Goal: Task Accomplishment & Management: Use online tool/utility

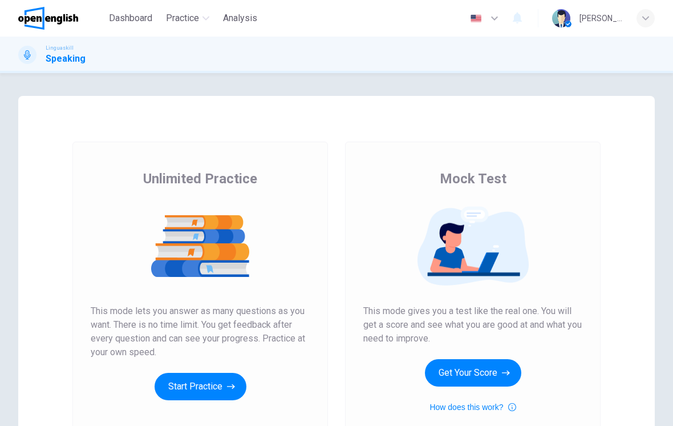
click at [485, 376] on button "Get Your Score" at bounding box center [473, 372] width 96 height 27
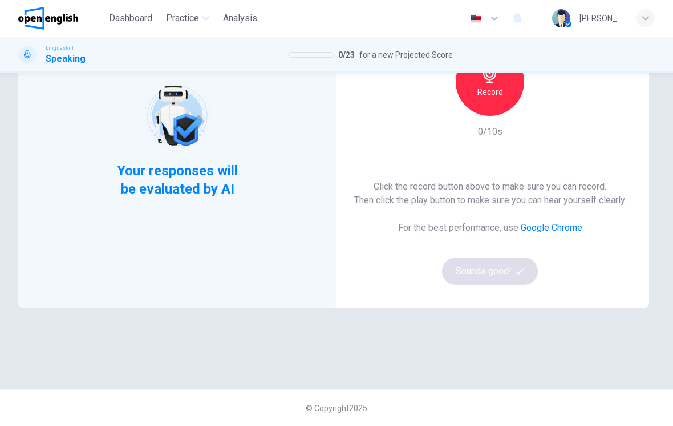
scroll to position [126, 0]
click at [490, 98] on h6 "Record" at bounding box center [490, 92] width 26 height 14
click at [492, 99] on div "Stop" at bounding box center [490, 81] width 68 height 68
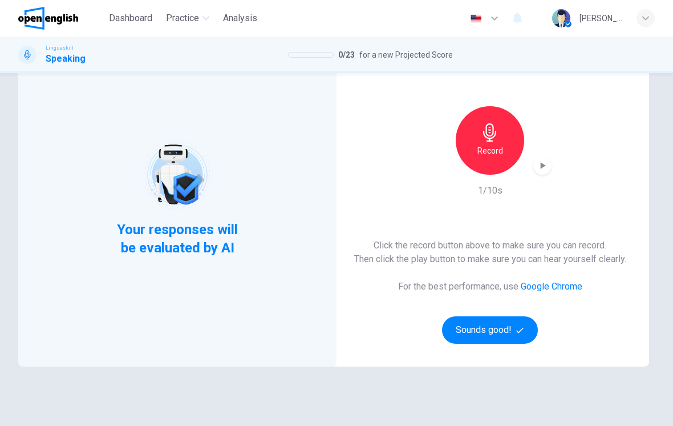
scroll to position [41, 0]
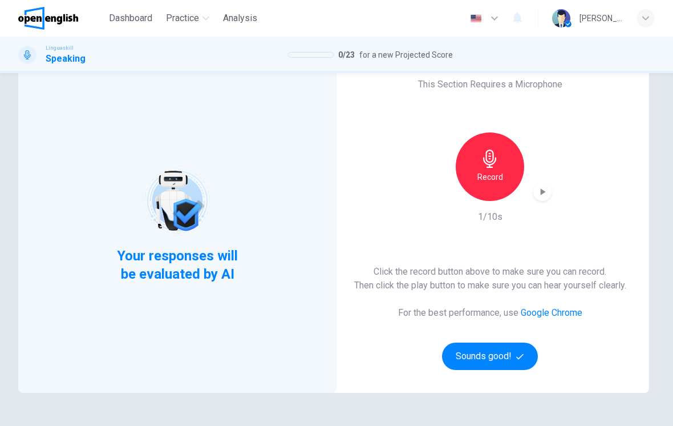
click at [499, 356] on button "Sounds good!" at bounding box center [490, 355] width 96 height 27
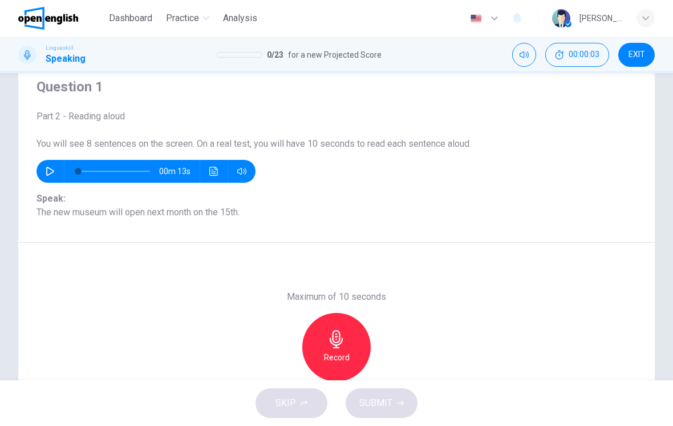
click at [48, 164] on button "button" at bounding box center [50, 171] width 18 height 23
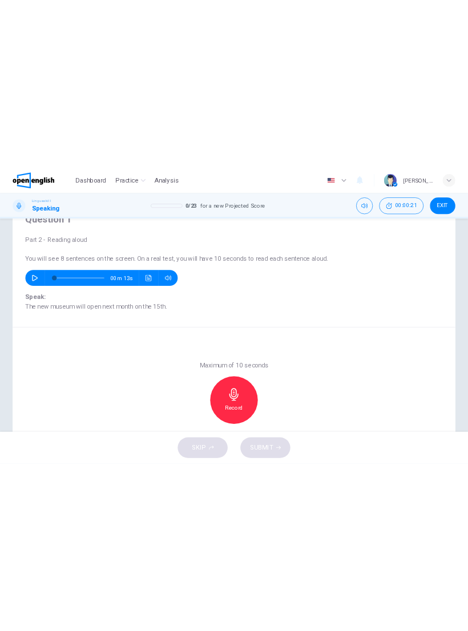
scroll to position [75, 0]
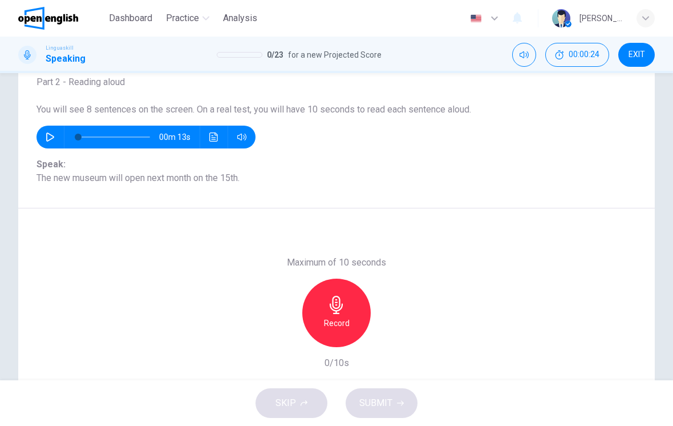
click at [341, 316] on h6 "Record" at bounding box center [337, 323] width 26 height 14
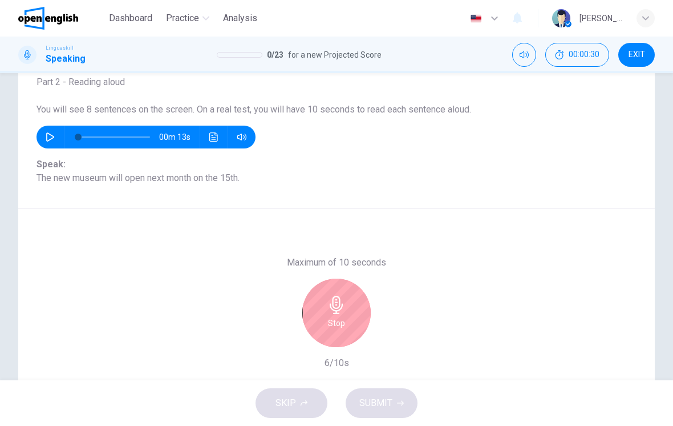
click at [342, 329] on h6 "Stop" at bounding box center [336, 323] width 17 height 14
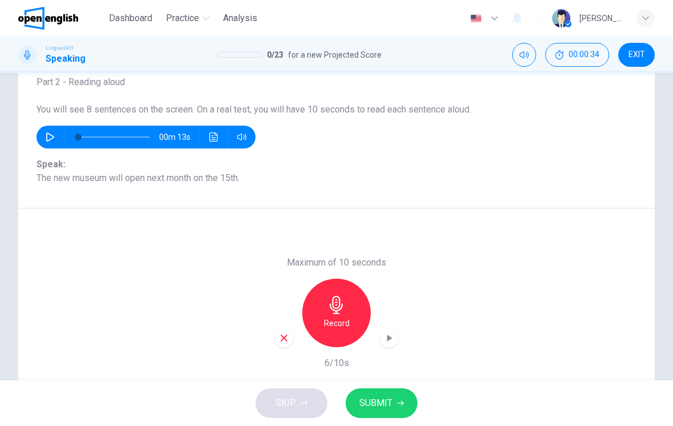
click at [397, 334] on div "button" at bounding box center [389, 338] width 18 height 18
click at [395, 397] on button "SUBMIT" at bounding box center [382, 403] width 72 height 30
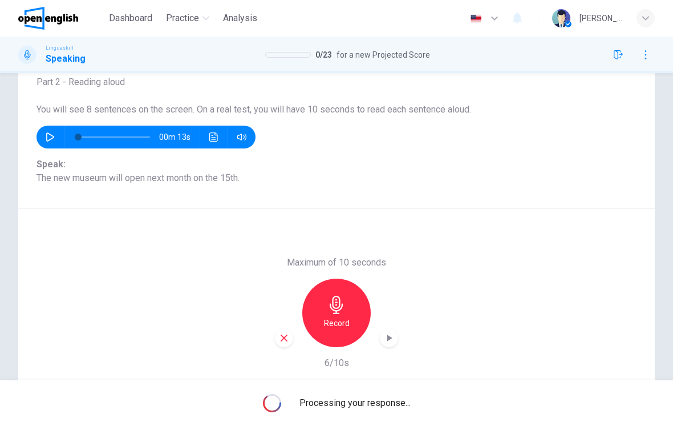
scroll to position [0, 0]
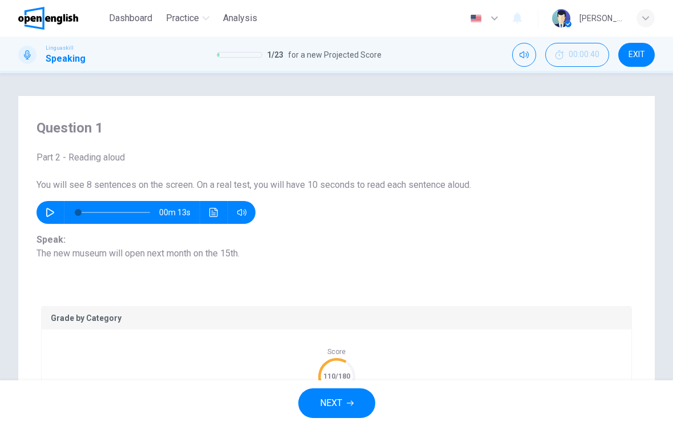
click at [348, 405] on icon "button" at bounding box center [350, 402] width 7 height 7
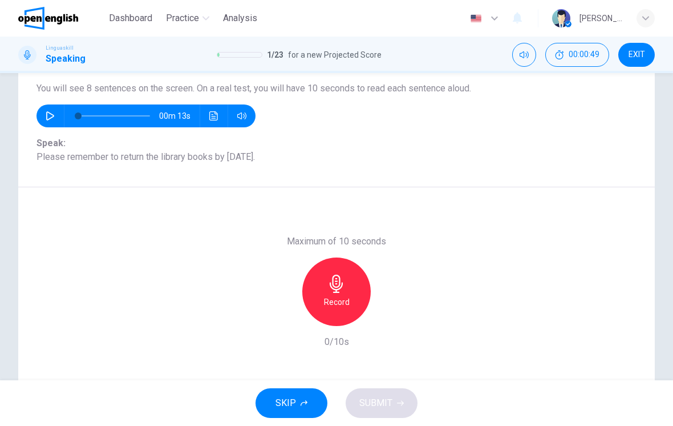
scroll to position [102, 0]
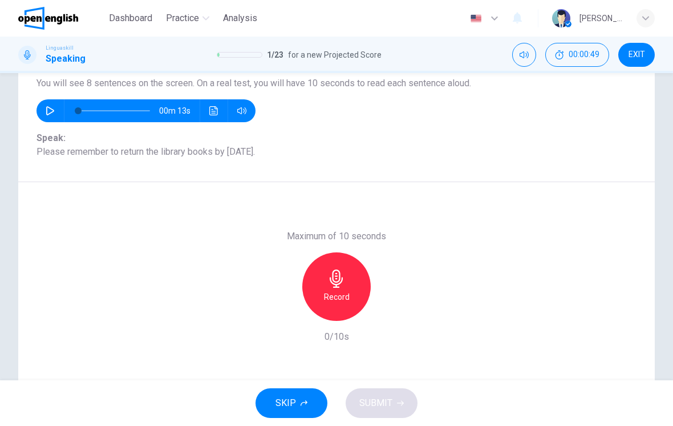
click at [59, 111] on button "button" at bounding box center [50, 110] width 18 height 23
type input "*"
click at [337, 276] on icon "button" at bounding box center [336, 278] width 13 height 18
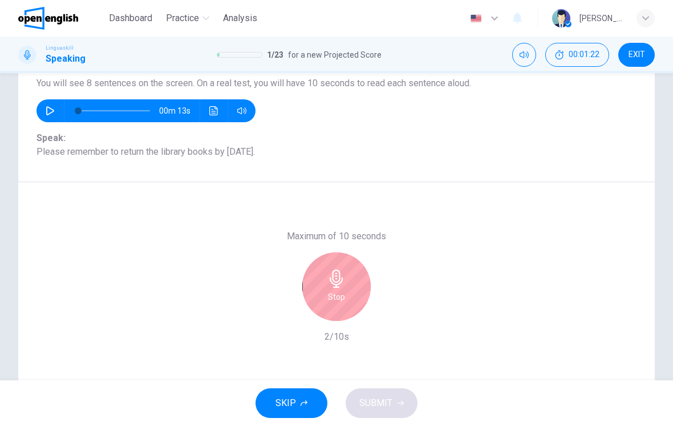
click at [332, 285] on icon "button" at bounding box center [336, 278] width 18 height 18
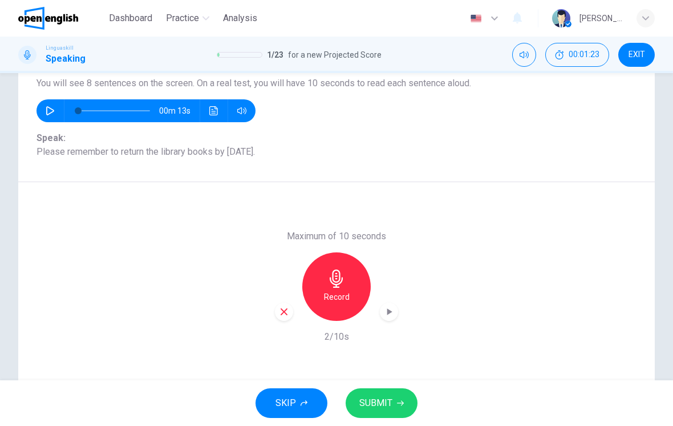
click at [332, 279] on icon "button" at bounding box center [336, 278] width 18 height 18
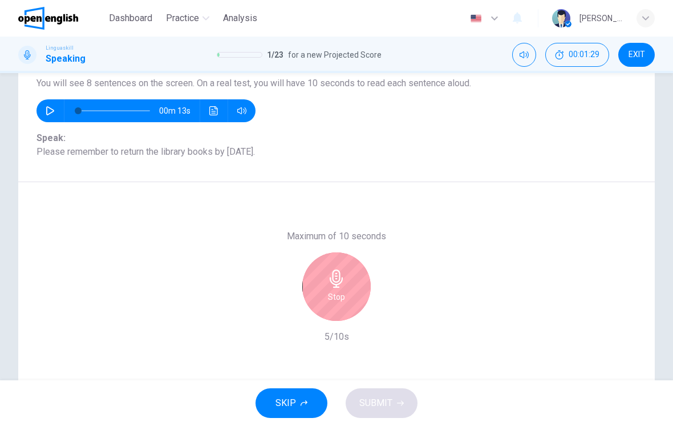
click at [343, 282] on icon "button" at bounding box center [336, 278] width 18 height 18
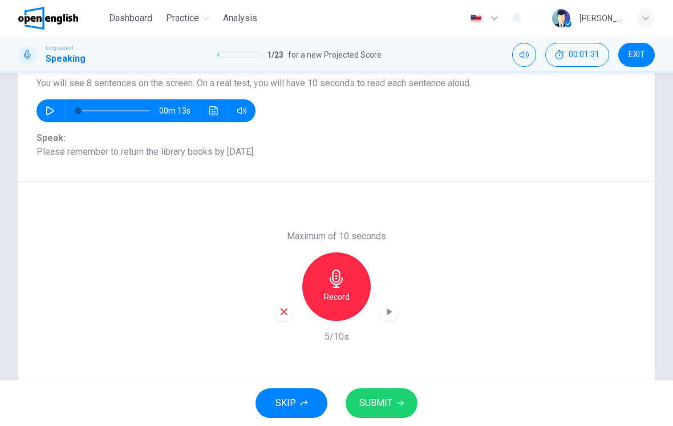
click at [386, 311] on icon "button" at bounding box center [388, 311] width 11 height 11
click at [385, 406] on span "SUBMIT" at bounding box center [375, 403] width 33 height 16
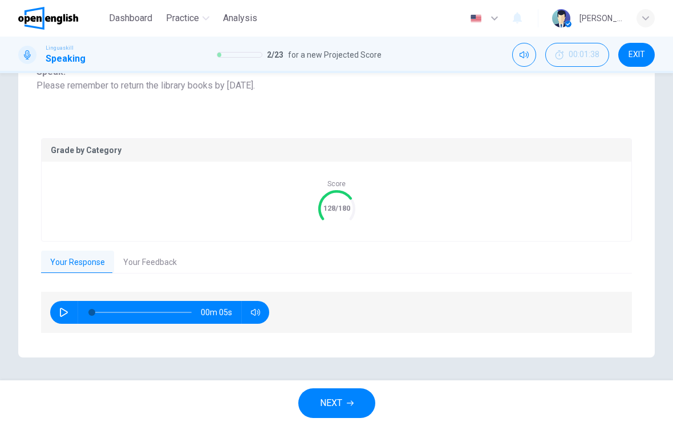
scroll to position [167, 0]
click at [69, 309] on button "button" at bounding box center [64, 312] width 18 height 23
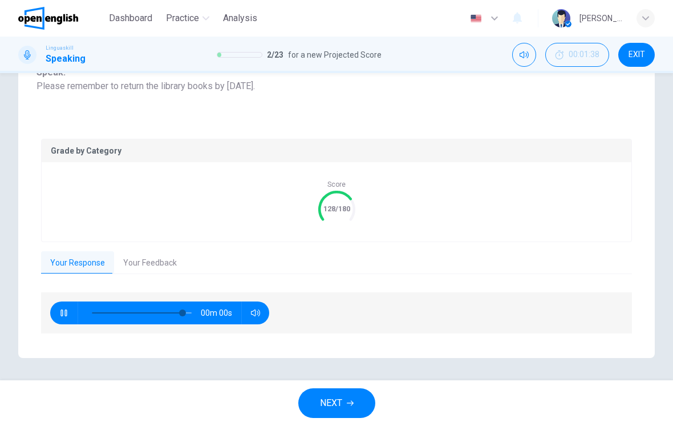
type input "*"
click at [143, 254] on button "Your Feedback" at bounding box center [150, 263] width 72 height 24
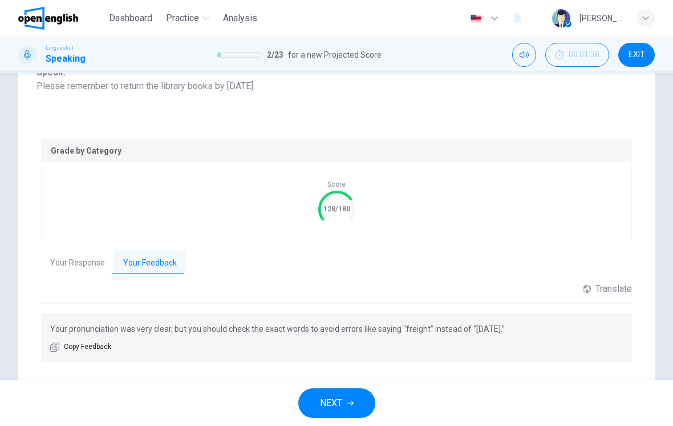
click at [343, 396] on button "NEXT" at bounding box center [336, 403] width 77 height 30
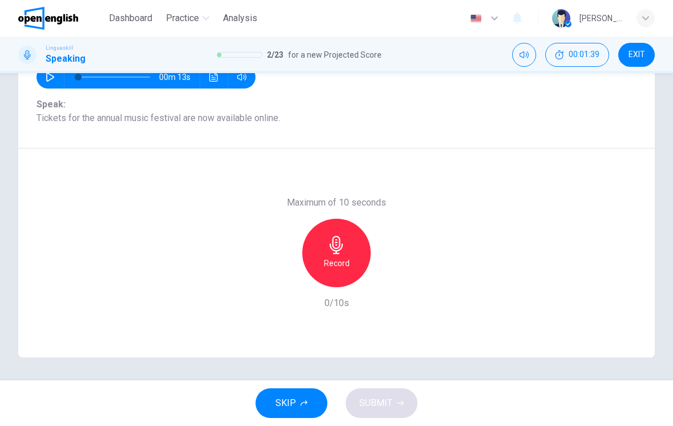
scroll to position [90, 0]
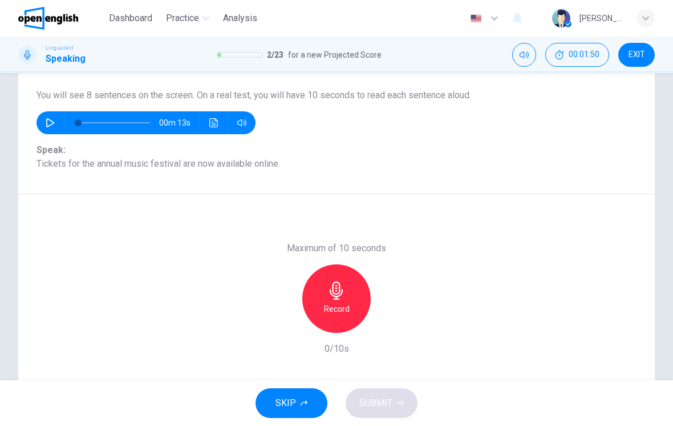
click at [335, 289] on icon "button" at bounding box center [336, 290] width 18 height 18
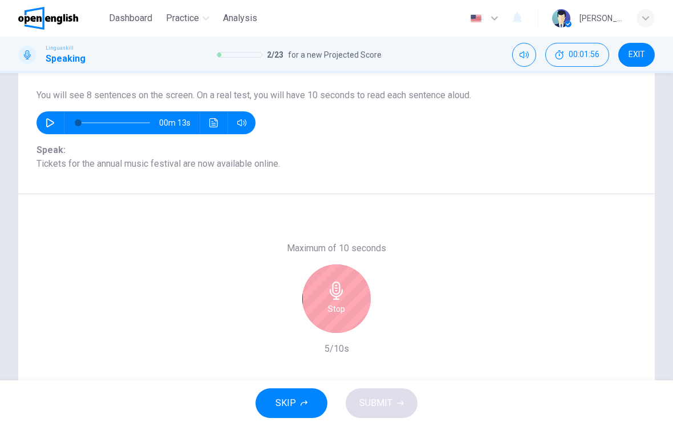
click at [340, 297] on icon "button" at bounding box center [336, 290] width 18 height 18
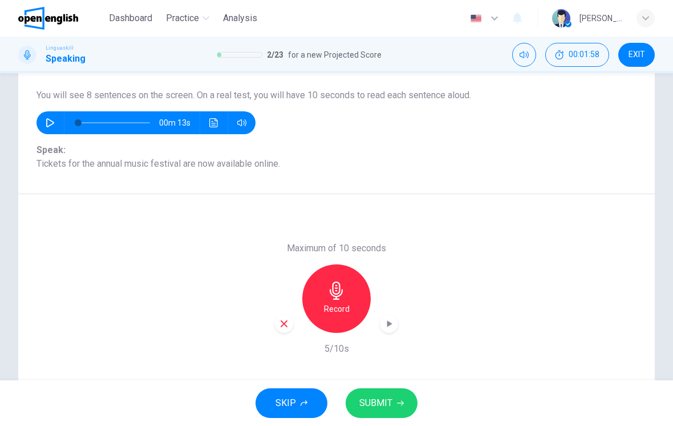
click at [387, 331] on div "button" at bounding box center [389, 323] width 18 height 18
click at [374, 396] on span "SUBMIT" at bounding box center [375, 403] width 33 height 16
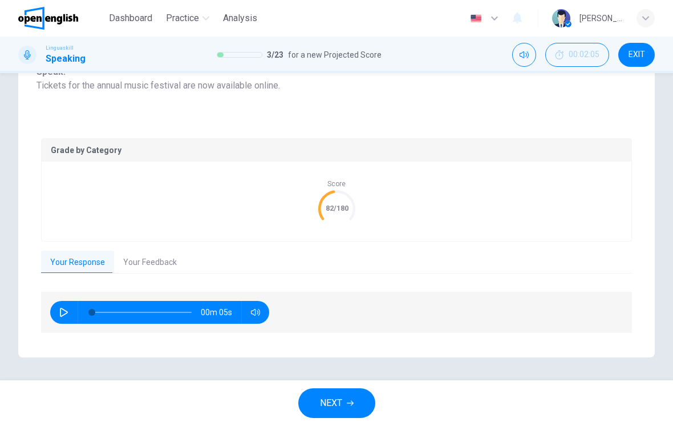
scroll to position [167, 0]
click at [156, 268] on button "Your Feedback" at bounding box center [150, 263] width 72 height 24
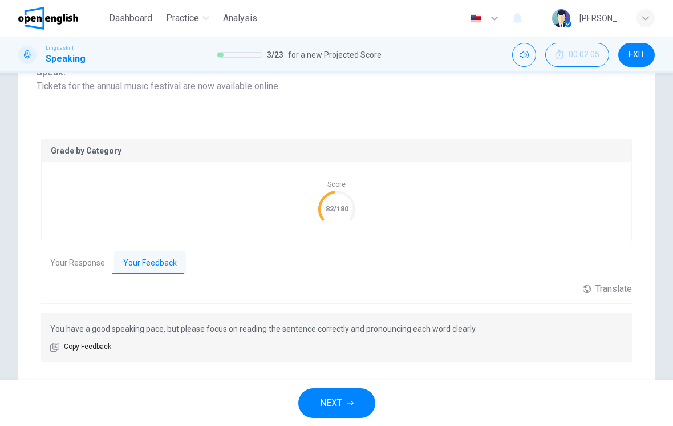
click at [327, 400] on span "NEXT" at bounding box center [331, 403] width 22 height 16
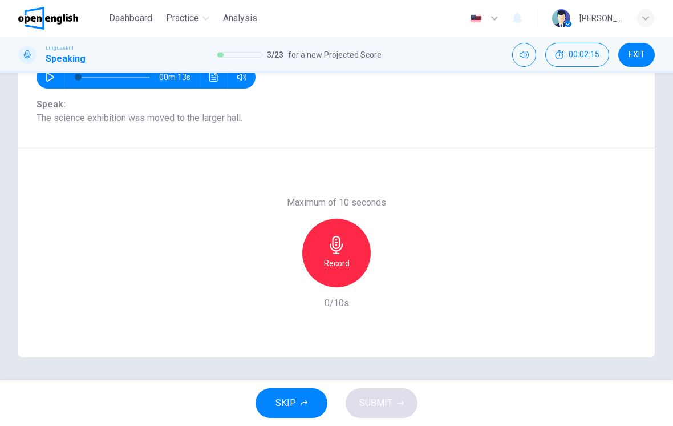
scroll to position [100, 0]
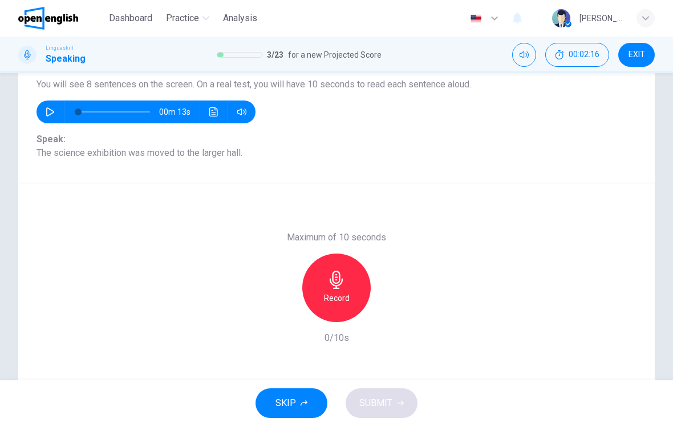
click at [50, 112] on icon "button" at bounding box center [50, 111] width 9 height 9
type input "*"
click at [328, 293] on h6 "Record" at bounding box center [337, 298] width 26 height 14
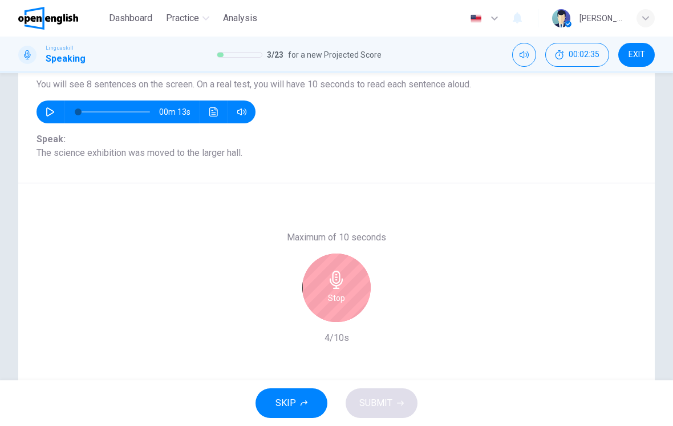
click at [339, 289] on div "Stop" at bounding box center [336, 287] width 68 height 68
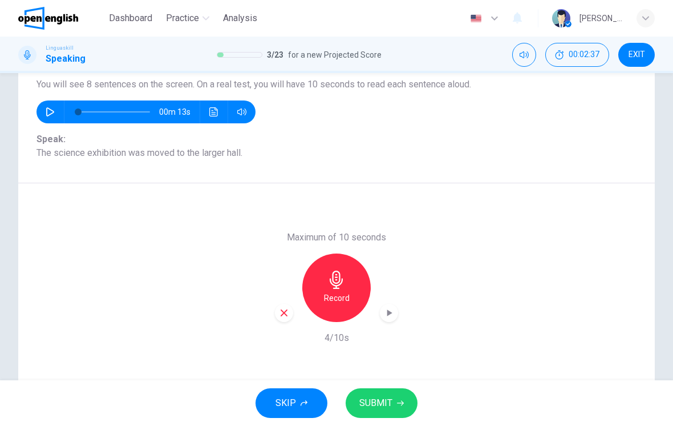
click at [383, 310] on icon "button" at bounding box center [388, 312] width 11 height 11
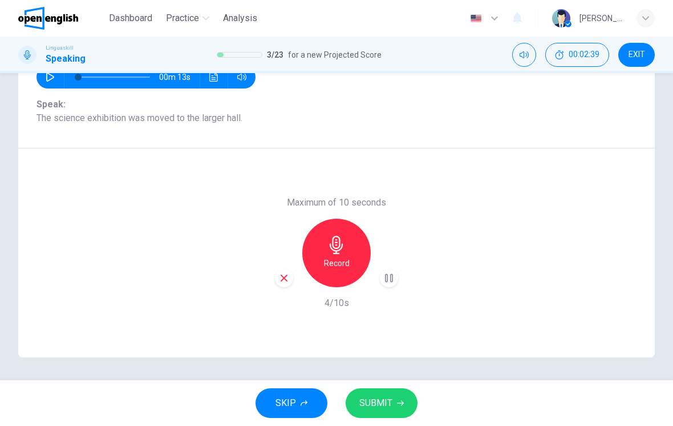
click at [381, 401] on span "SUBMIT" at bounding box center [375, 403] width 33 height 16
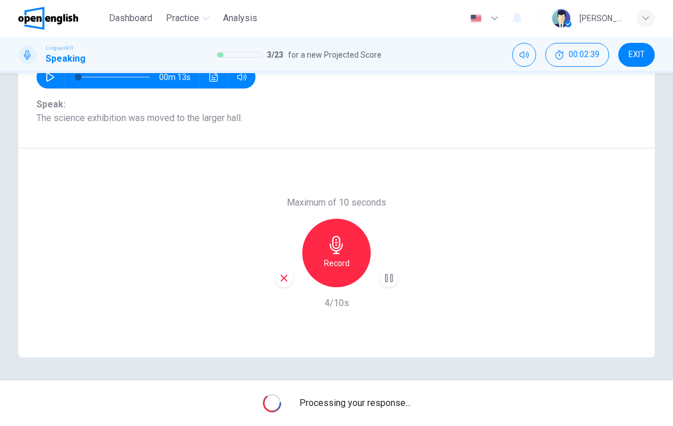
scroll to position [135, 0]
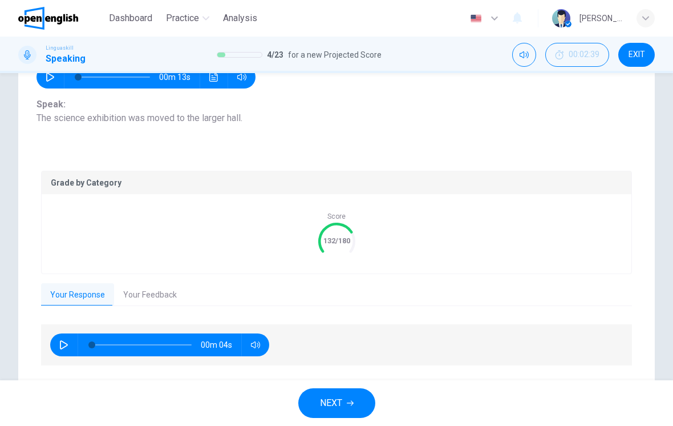
click at [143, 293] on button "Your Feedback" at bounding box center [150, 295] width 72 height 24
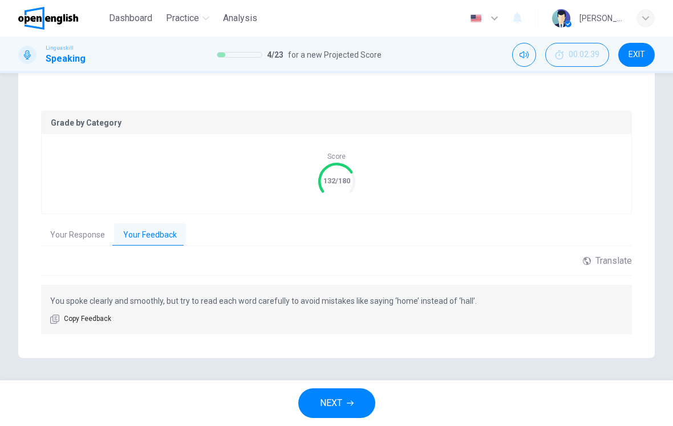
scroll to position [195, 0]
click at [347, 405] on icon "button" at bounding box center [350, 402] width 7 height 7
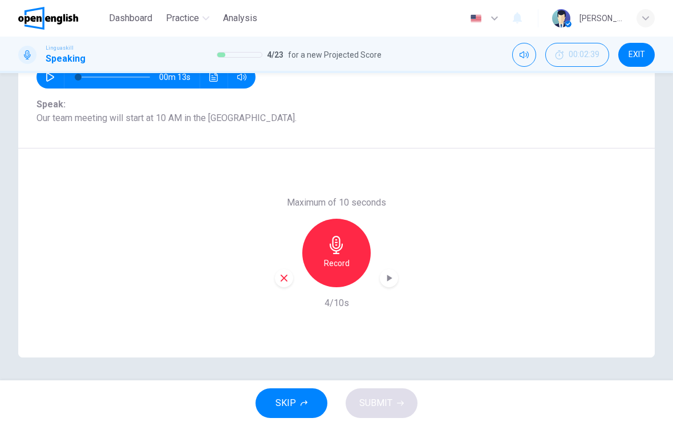
scroll to position [135, 0]
click at [349, 253] on div "Record" at bounding box center [336, 252] width 68 height 68
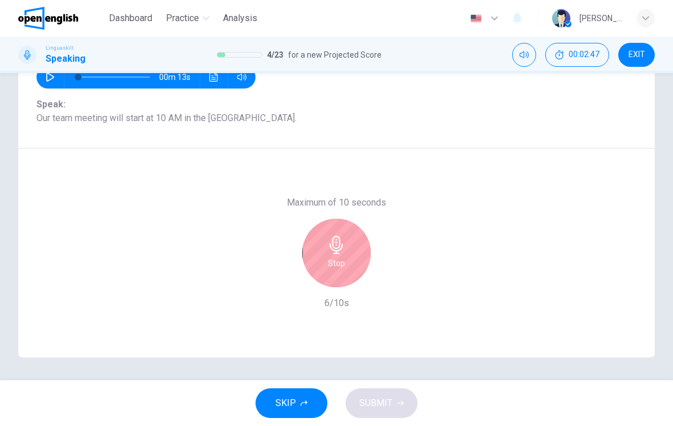
click at [330, 258] on h6 "Stop" at bounding box center [336, 263] width 17 height 14
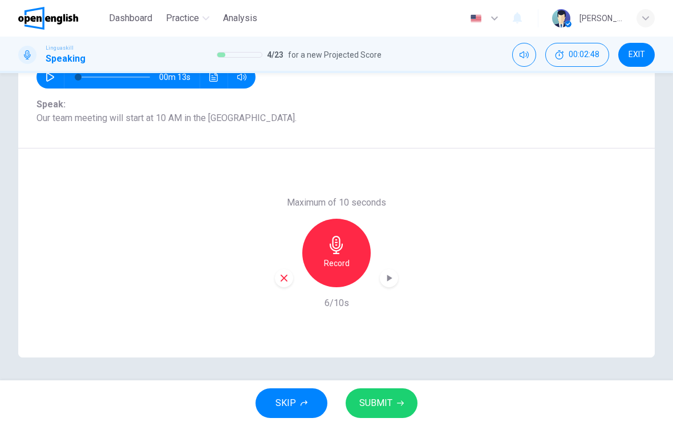
click at [390, 279] on icon "button" at bounding box center [389, 277] width 5 height 7
click at [385, 400] on span "SUBMIT" at bounding box center [375, 403] width 33 height 16
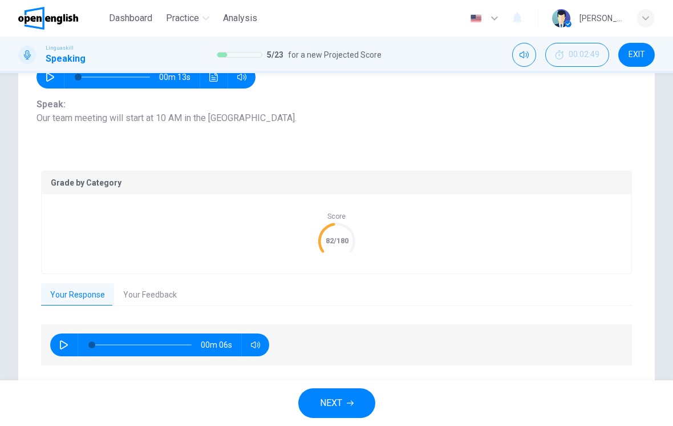
click at [160, 292] on button "Your Feedback" at bounding box center [150, 295] width 72 height 24
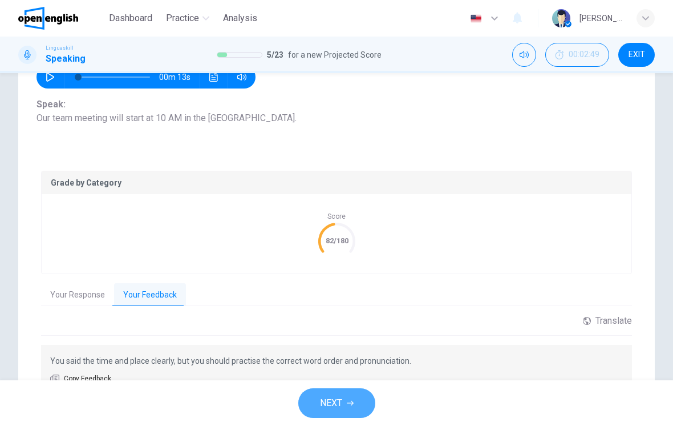
click at [335, 400] on span "NEXT" at bounding box center [331, 403] width 22 height 16
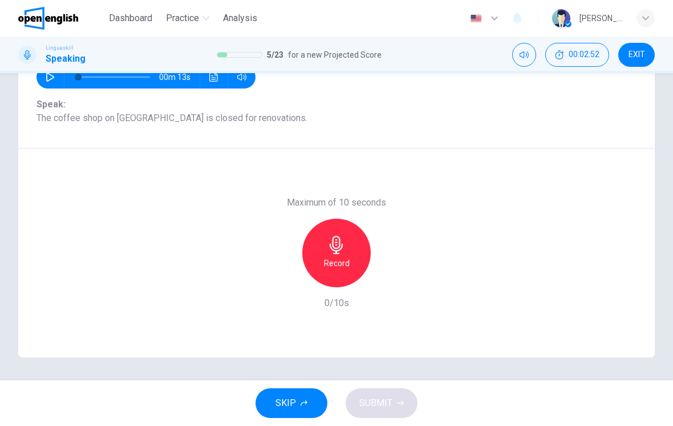
click at [350, 259] on div "Record" at bounding box center [336, 252] width 68 height 68
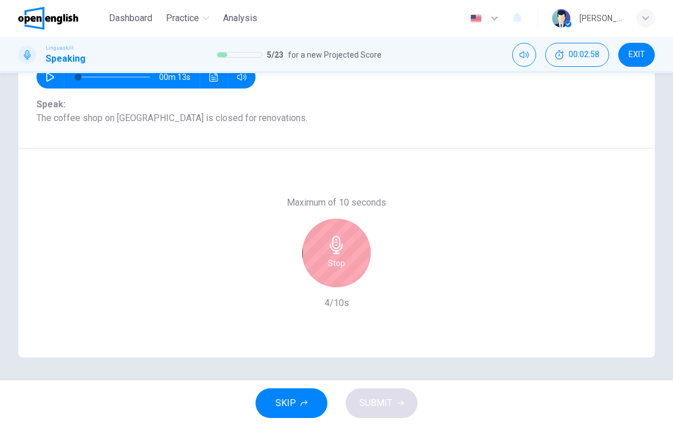
click at [333, 256] on div "Stop" at bounding box center [336, 252] width 68 height 68
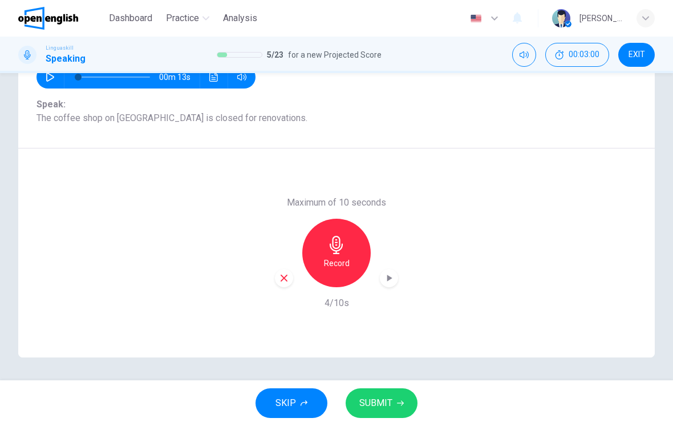
click at [385, 403] on span "SUBMIT" at bounding box center [375, 403] width 33 height 16
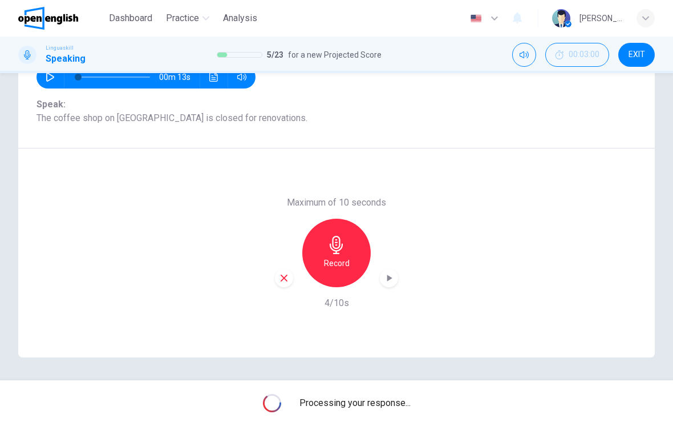
click at [392, 281] on icon "button" at bounding box center [388, 277] width 11 height 11
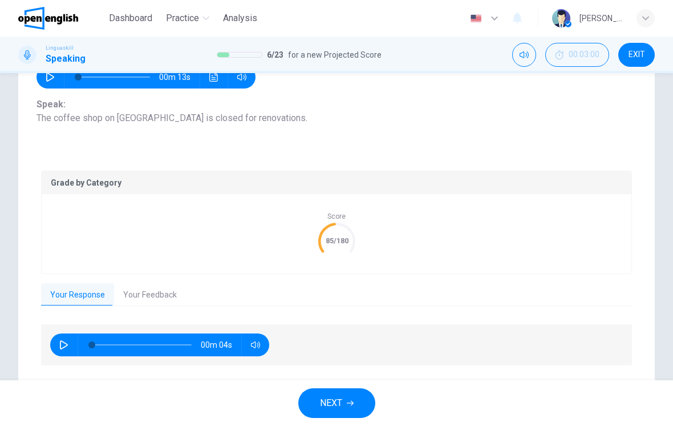
click at [157, 299] on button "Your Feedback" at bounding box center [150, 295] width 72 height 24
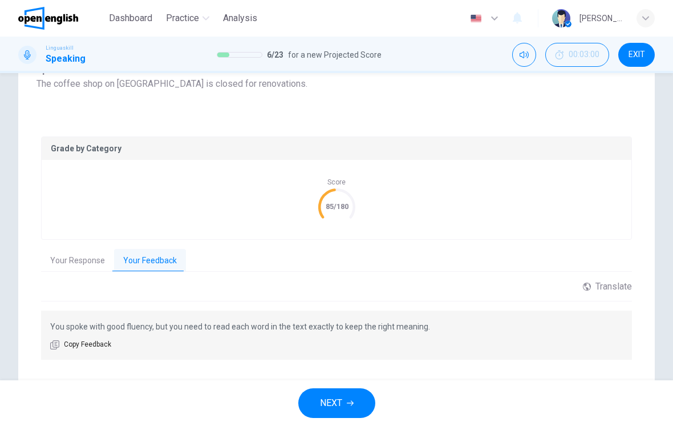
scroll to position [180, 0]
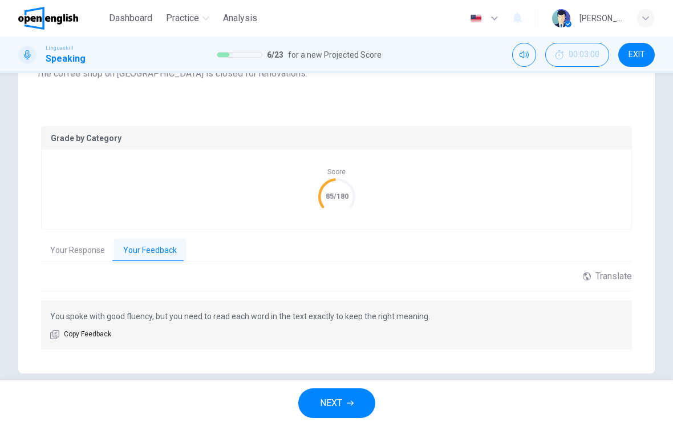
click at [343, 393] on button "NEXT" at bounding box center [336, 403] width 77 height 30
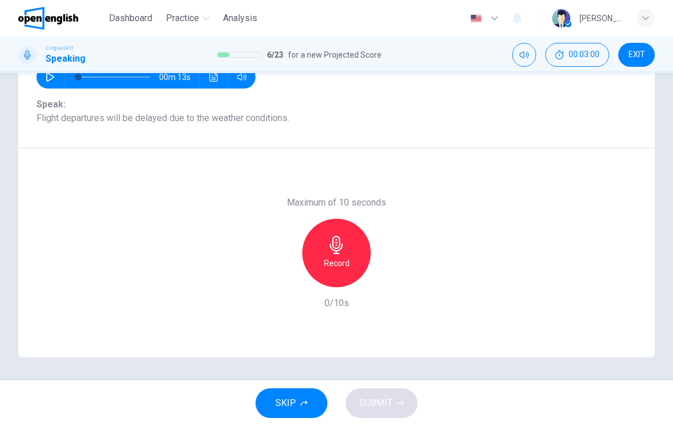
scroll to position [135, 0]
click at [346, 252] on div "Record" at bounding box center [336, 252] width 68 height 68
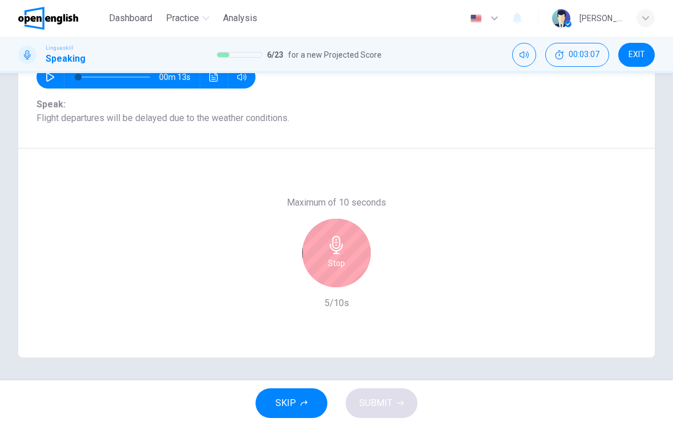
click at [336, 260] on h6 "Stop" at bounding box center [336, 263] width 17 height 14
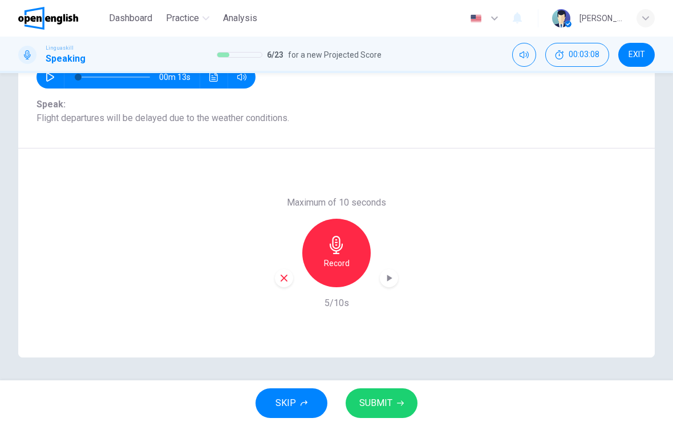
click at [390, 284] on div "button" at bounding box center [389, 278] width 18 height 18
click at [391, 397] on span "SUBMIT" at bounding box center [375, 403] width 33 height 16
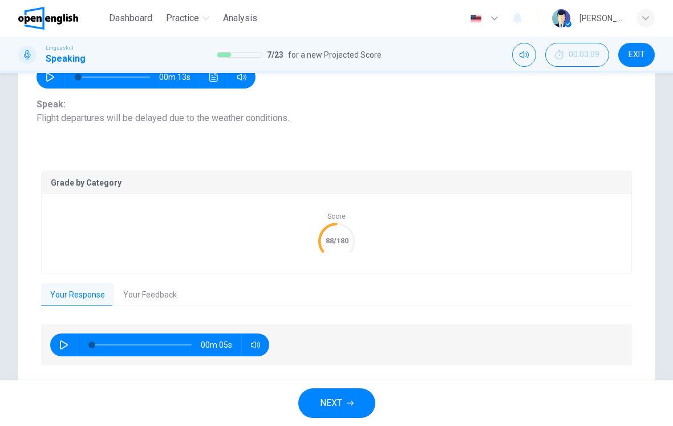
click at [149, 295] on button "Your Feedback" at bounding box center [150, 295] width 72 height 24
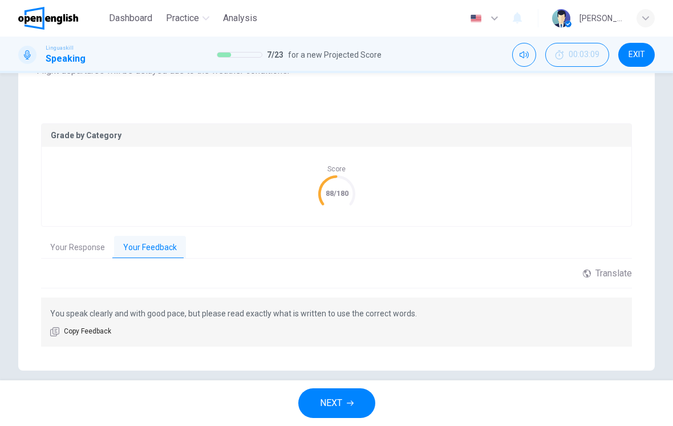
click at [334, 404] on span "NEXT" at bounding box center [331, 403] width 22 height 16
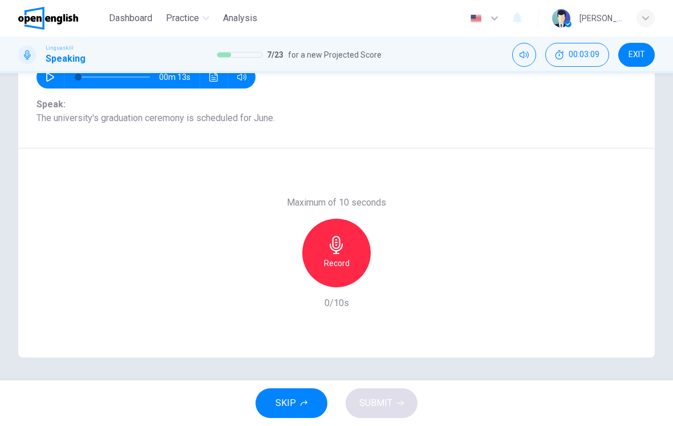
click at [335, 256] on h6 "Record" at bounding box center [337, 263] width 26 height 14
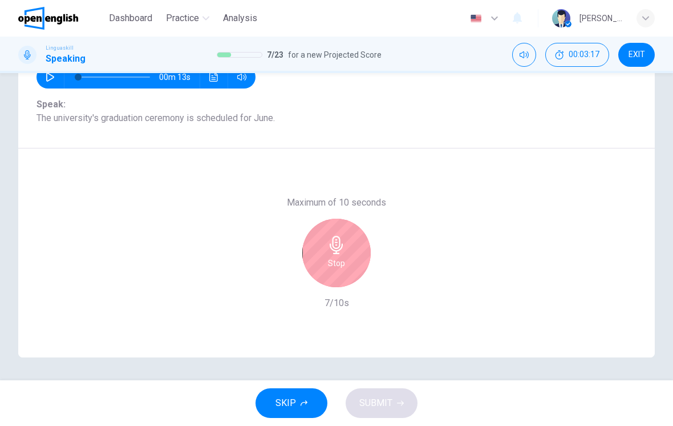
click at [333, 247] on icon "button" at bounding box center [336, 245] width 18 height 18
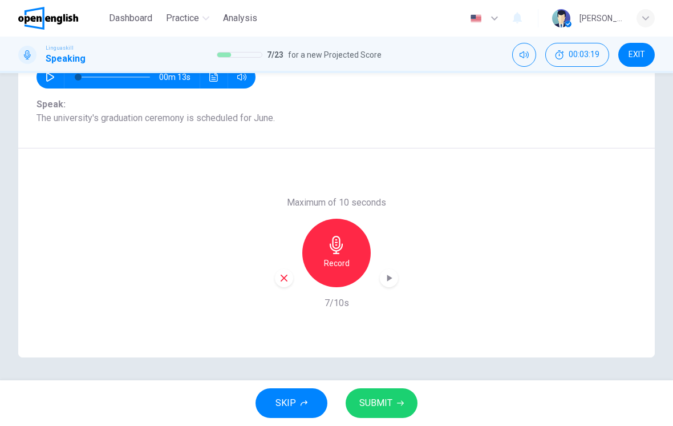
click at [387, 402] on span "SUBMIT" at bounding box center [375, 403] width 33 height 16
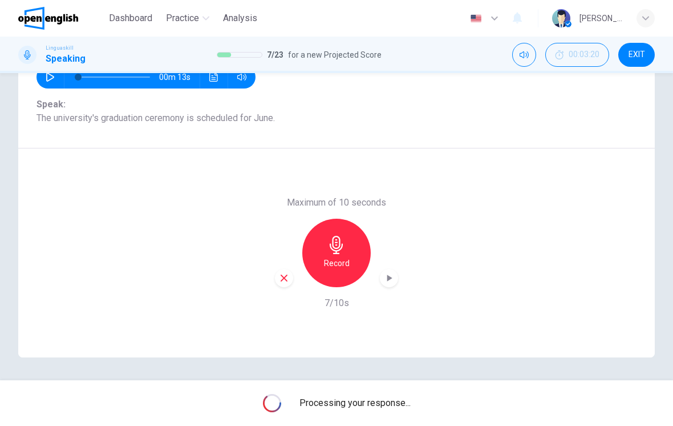
click at [391, 273] on icon "button" at bounding box center [388, 277] width 11 height 11
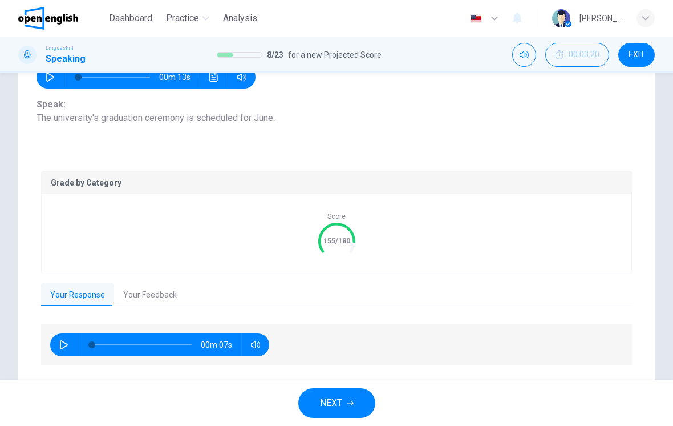
scroll to position [144, 0]
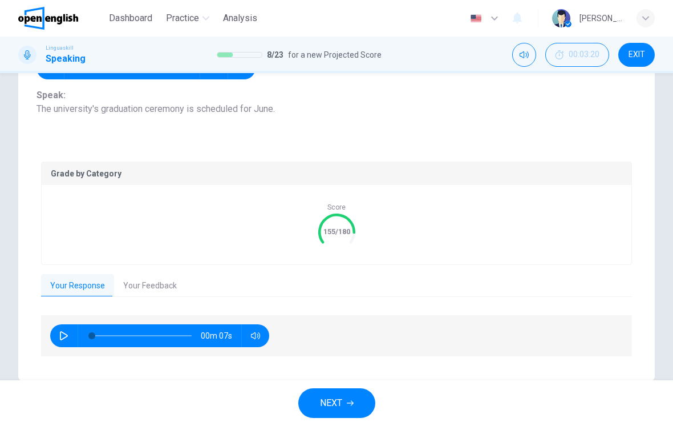
click at [152, 284] on button "Your Feedback" at bounding box center [150, 286] width 72 height 24
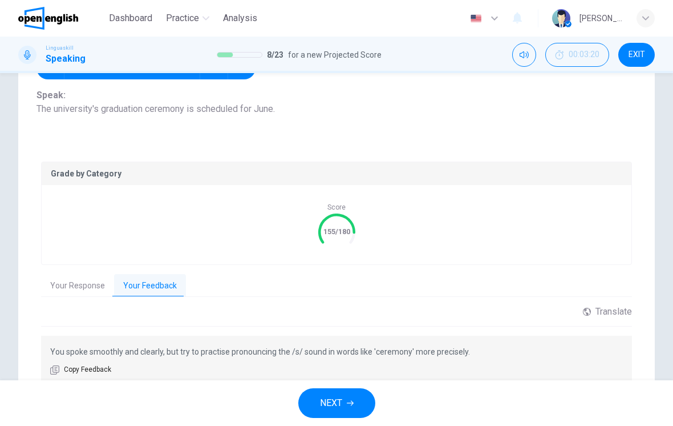
scroll to position [161, 0]
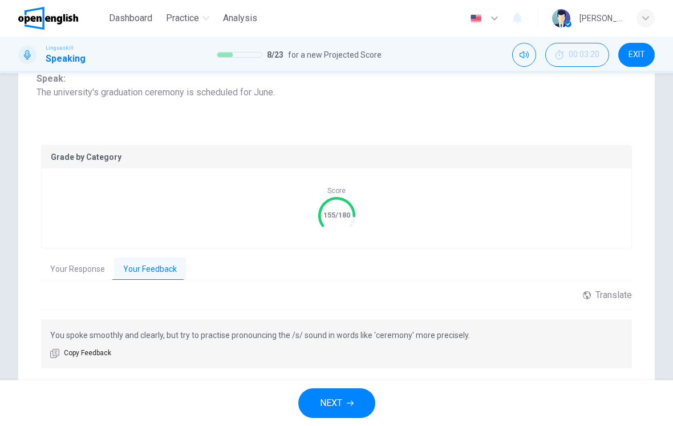
click at [344, 399] on button "NEXT" at bounding box center [336, 403] width 77 height 30
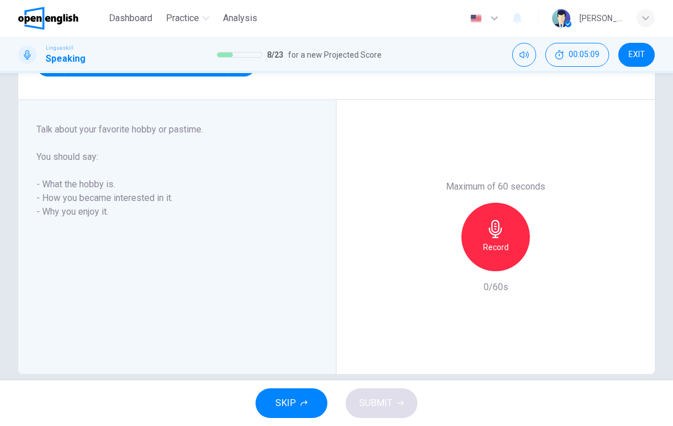
click at [499, 245] on h6 "Record" at bounding box center [496, 247] width 26 height 14
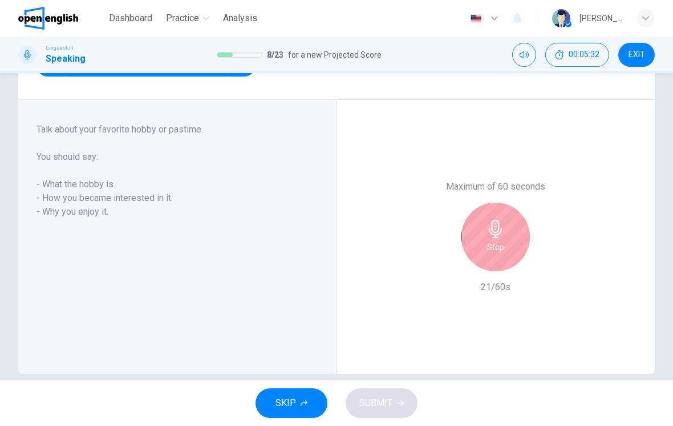
click at [491, 233] on icon "button" at bounding box center [495, 229] width 13 height 18
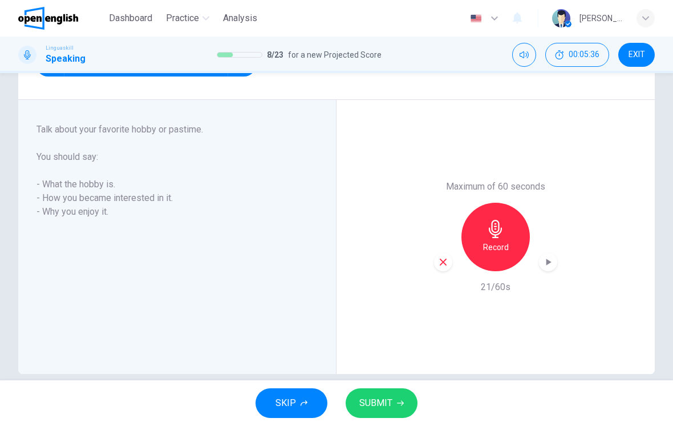
click at [548, 261] on icon "button" at bounding box center [549, 261] width 5 height 7
click at [388, 402] on span "SUBMIT" at bounding box center [375, 403] width 33 height 16
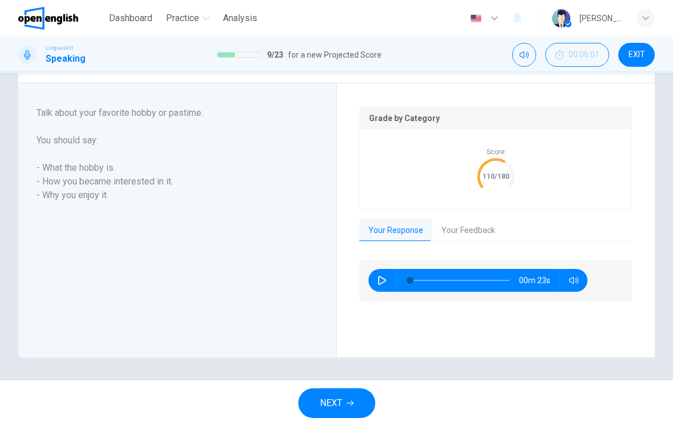
scroll to position [200, 0]
click at [467, 227] on button "Your Feedback" at bounding box center [468, 230] width 72 height 24
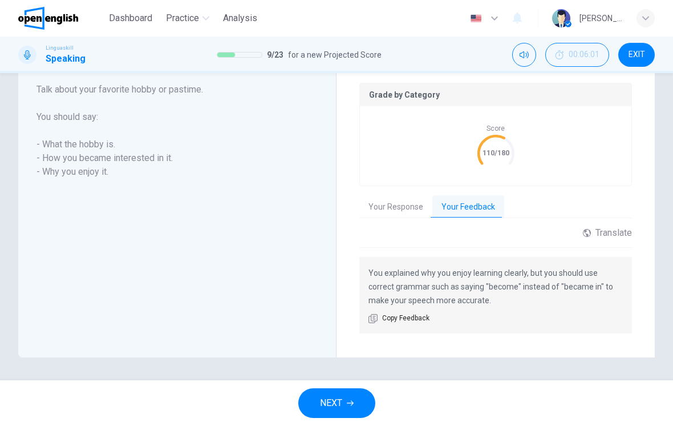
scroll to position [224, 0]
click at [336, 406] on span "NEXT" at bounding box center [331, 403] width 22 height 16
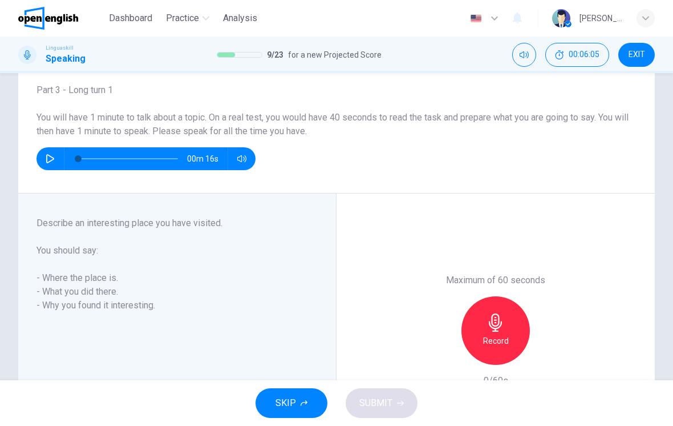
scroll to position [36, 0]
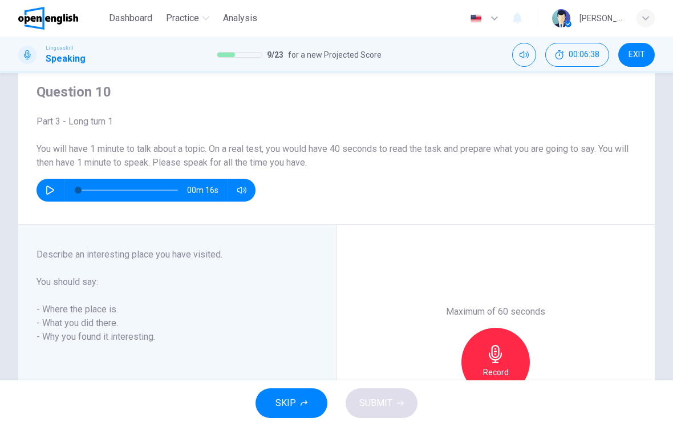
click at [54, 185] on button "button" at bounding box center [50, 190] width 18 height 23
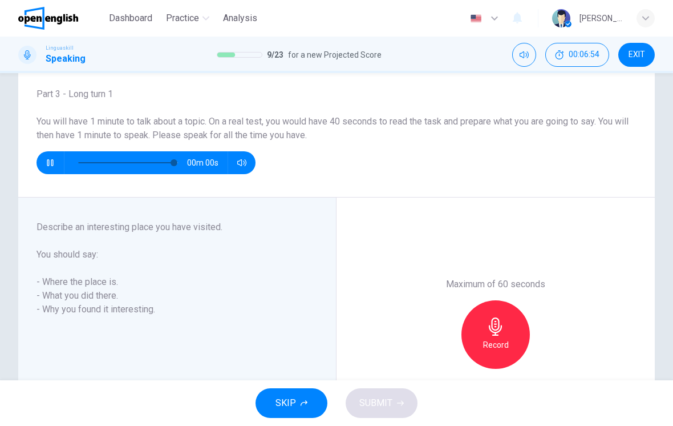
type input "*"
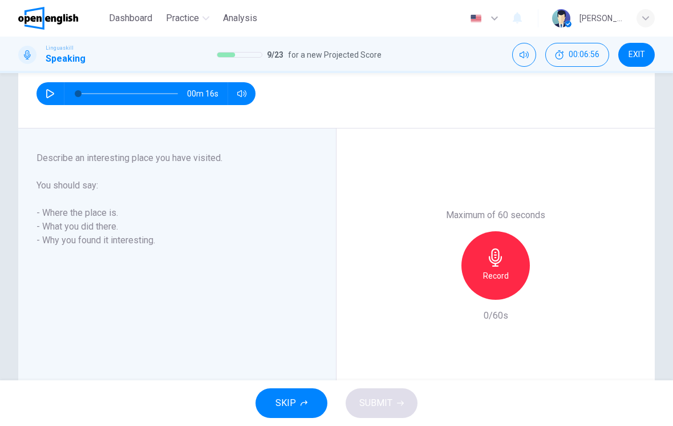
scroll to position [133, 0]
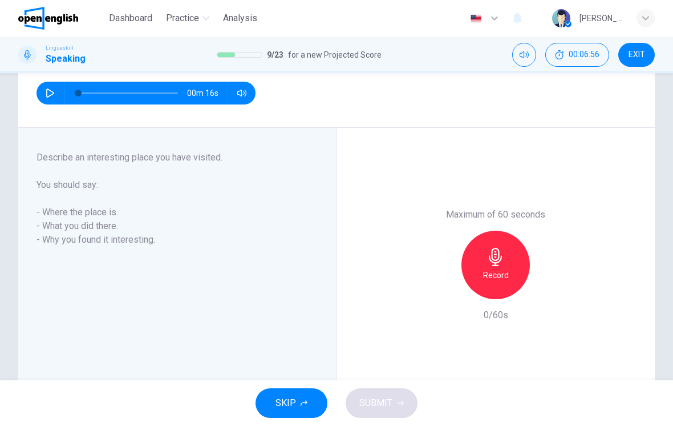
click at [499, 267] on div "Record" at bounding box center [496, 264] width 68 height 68
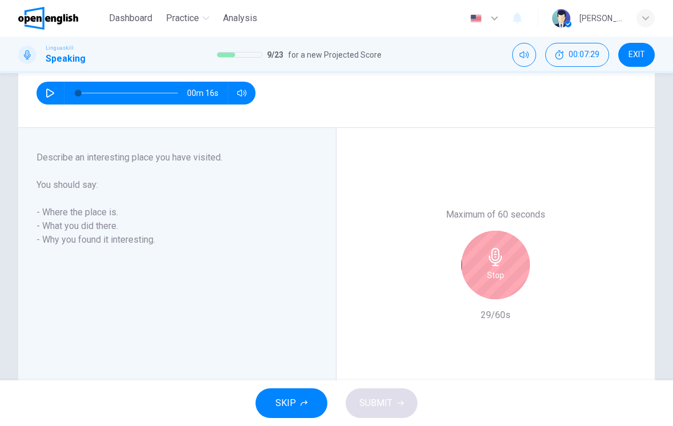
click at [485, 268] on div "Stop" at bounding box center [496, 264] width 68 height 68
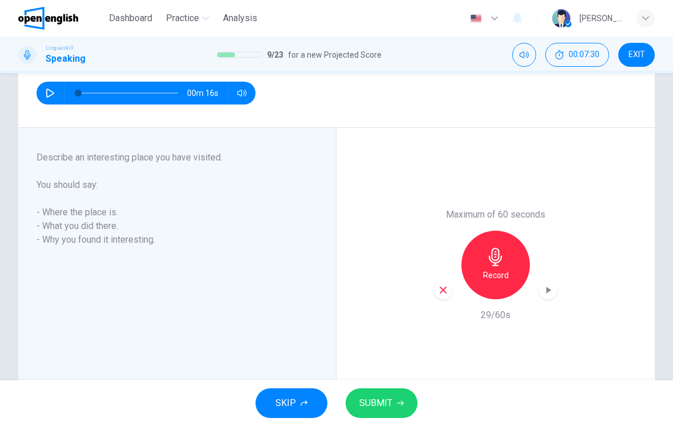
click at [548, 290] on icon "button" at bounding box center [549, 289] width 5 height 7
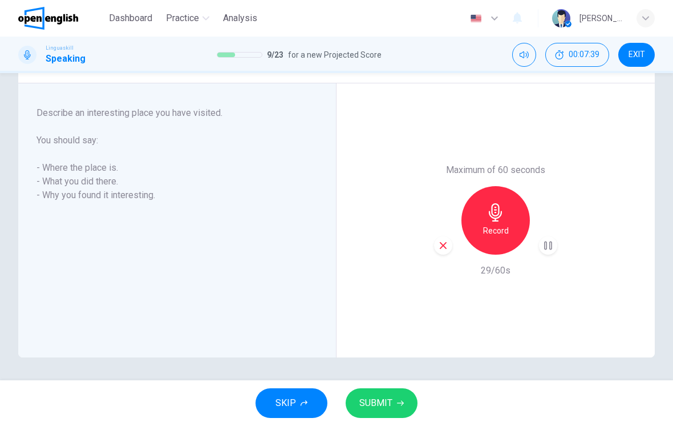
scroll to position [177, 0]
click at [394, 396] on button "SUBMIT" at bounding box center [382, 403] width 72 height 30
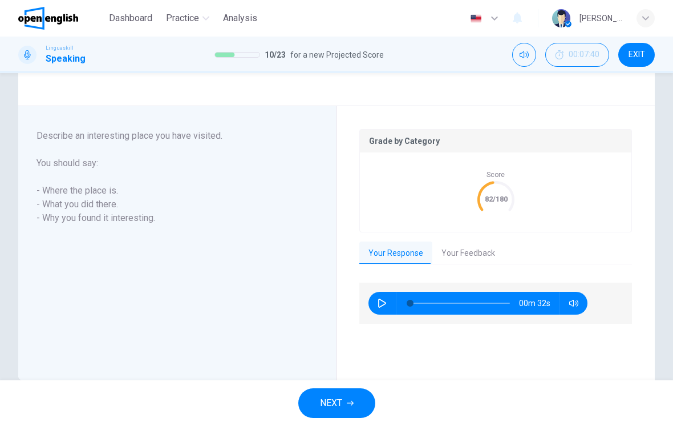
click at [470, 249] on button "Your Feedback" at bounding box center [468, 253] width 72 height 24
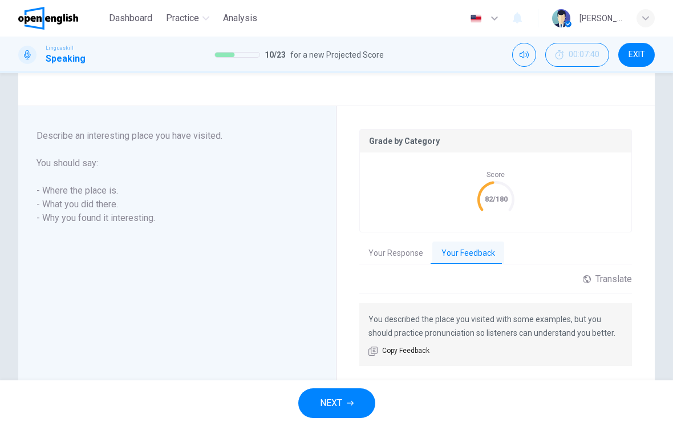
click at [355, 403] on button "NEXT" at bounding box center [336, 403] width 77 height 30
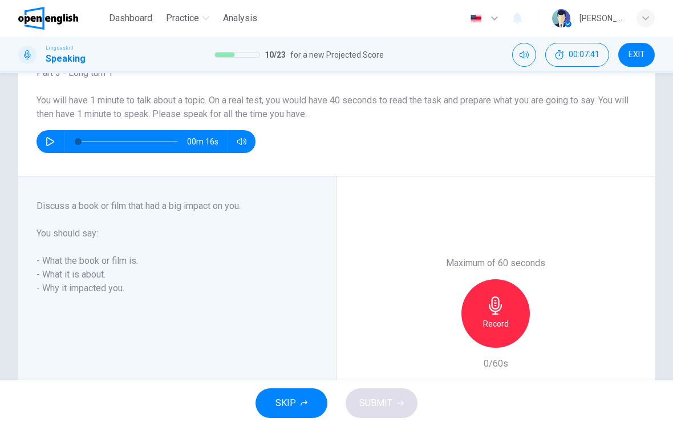
scroll to position [83, 0]
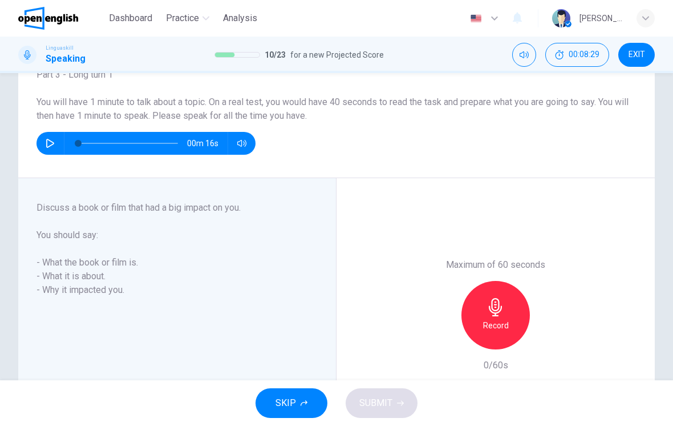
click at [491, 311] on icon "button" at bounding box center [495, 307] width 13 height 18
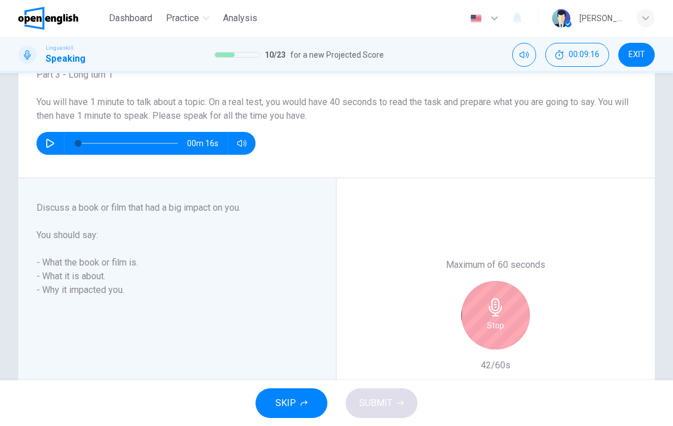
click at [493, 310] on icon "button" at bounding box center [496, 307] width 18 height 18
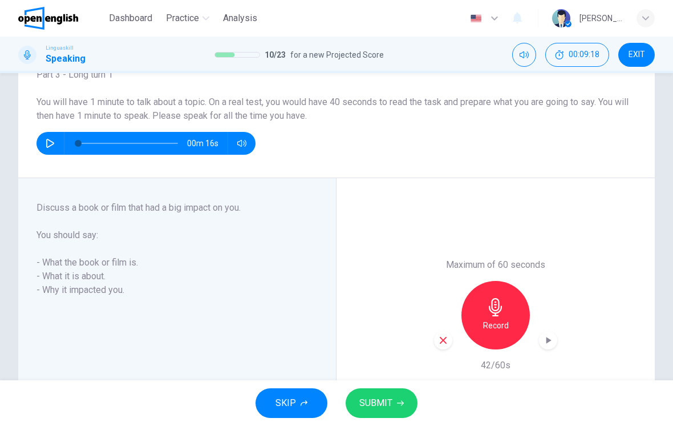
click at [552, 342] on icon "button" at bounding box center [548, 339] width 11 height 11
click at [382, 398] on span "SUBMIT" at bounding box center [375, 403] width 33 height 16
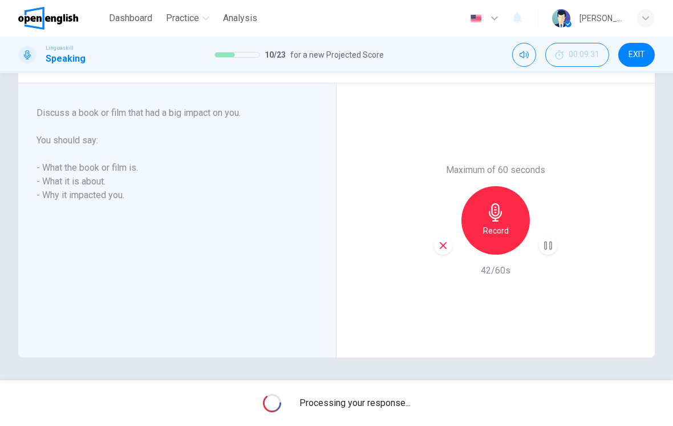
scroll to position [177, 0]
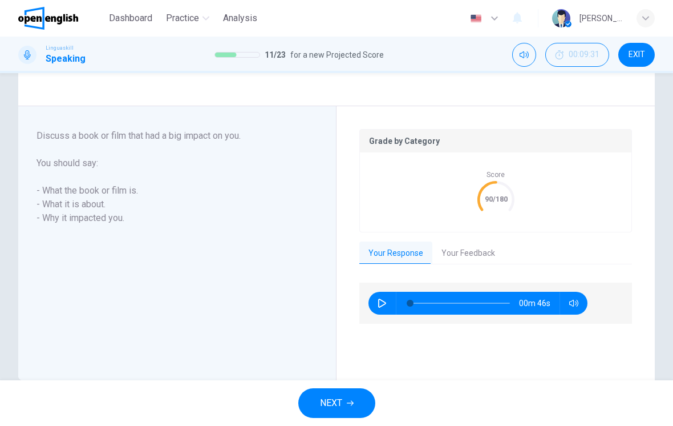
click at [464, 248] on button "Your Feedback" at bounding box center [468, 253] width 72 height 24
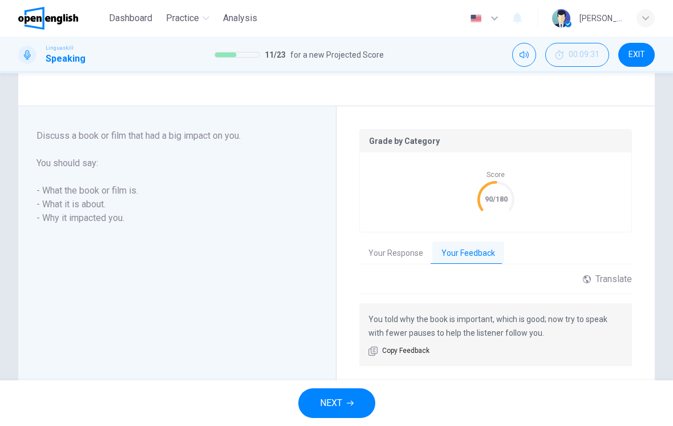
scroll to position [195, 0]
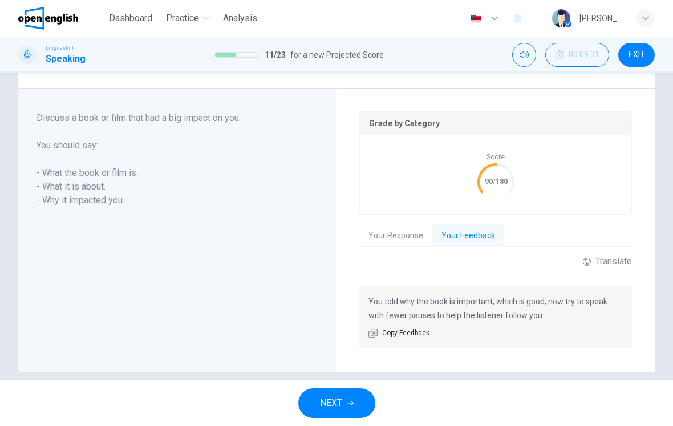
click at [355, 399] on button "NEXT" at bounding box center [336, 403] width 77 height 30
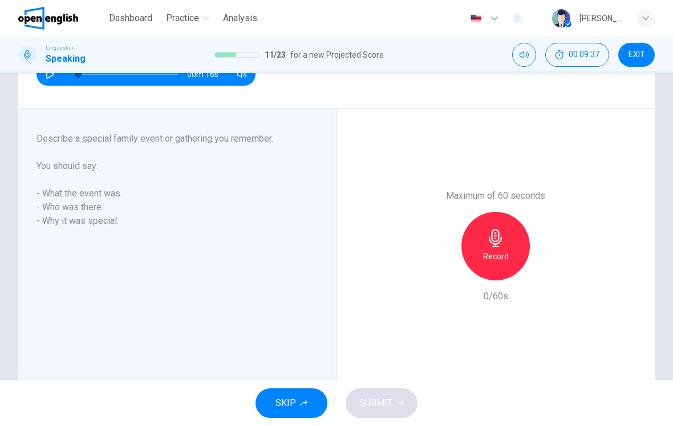
scroll to position [155, 0]
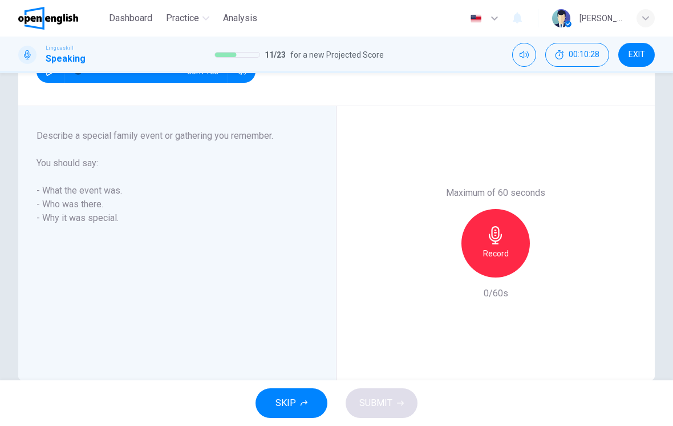
click at [503, 248] on h6 "Record" at bounding box center [496, 253] width 26 height 14
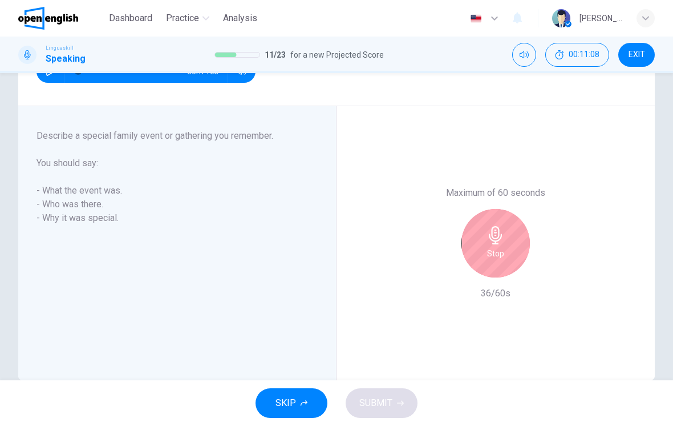
click at [501, 243] on icon "button" at bounding box center [496, 235] width 18 height 18
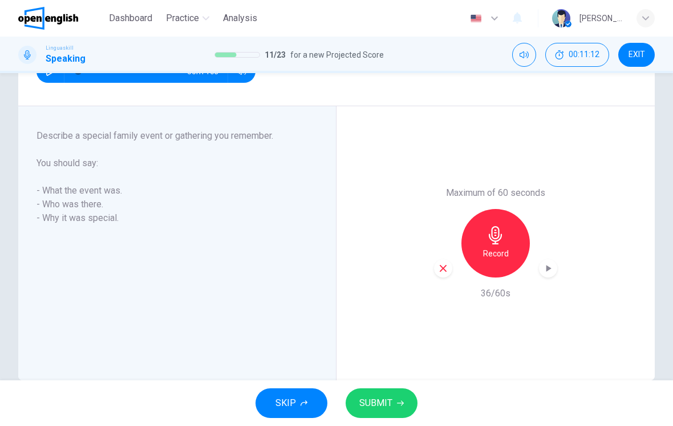
click at [554, 266] on div "button" at bounding box center [548, 268] width 18 height 18
click at [386, 403] on span "SUBMIT" at bounding box center [375, 403] width 33 height 16
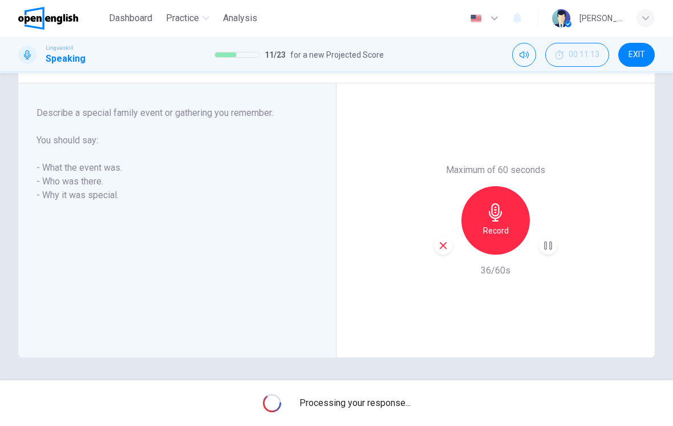
scroll to position [177, 0]
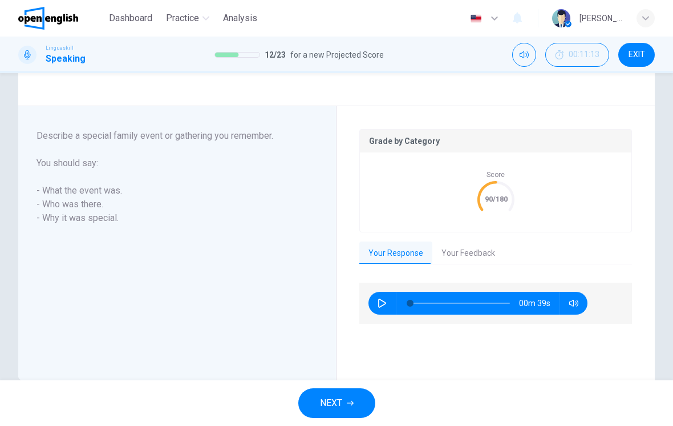
click at [470, 234] on div "Grade by Category Score 90/180 Your Response Your Feedback 00m 39s Translate ​ …" at bounding box center [495, 243] width 273 height 228
click at [467, 248] on button "Your Feedback" at bounding box center [468, 253] width 72 height 24
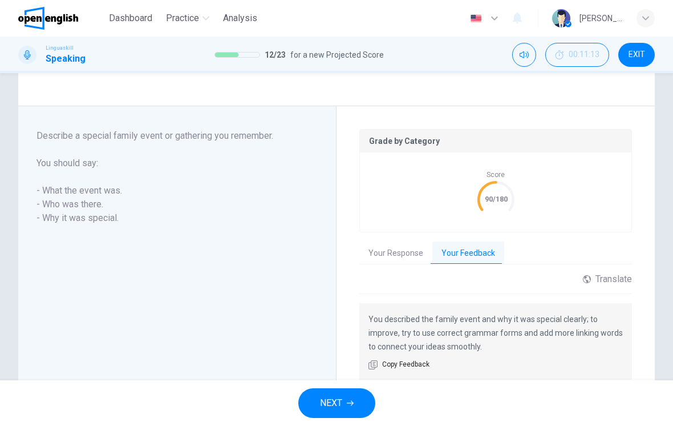
click at [341, 395] on span "NEXT" at bounding box center [331, 403] width 22 height 16
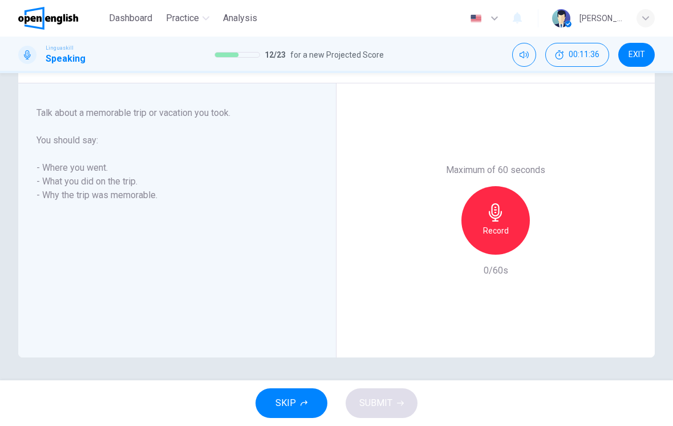
click at [507, 226] on h6 "Record" at bounding box center [496, 231] width 26 height 14
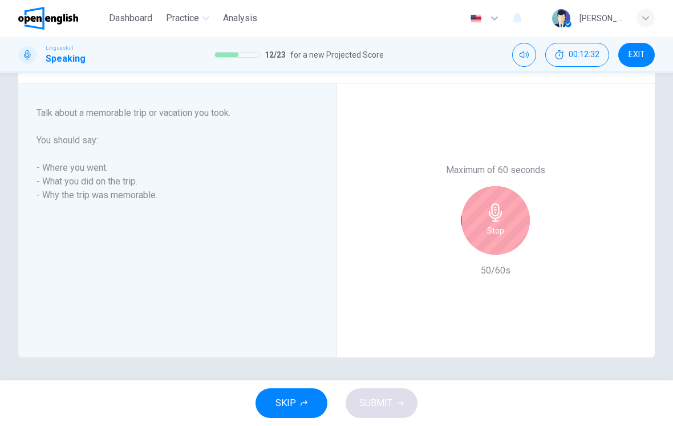
click at [492, 224] on h6 "Stop" at bounding box center [495, 231] width 17 height 14
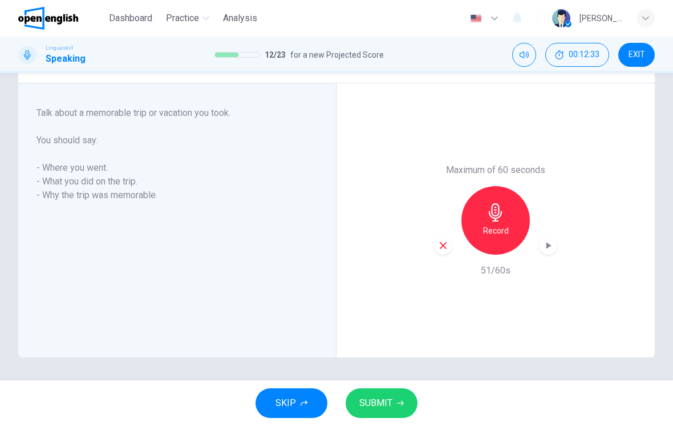
click at [391, 398] on span "SUBMIT" at bounding box center [375, 403] width 33 height 16
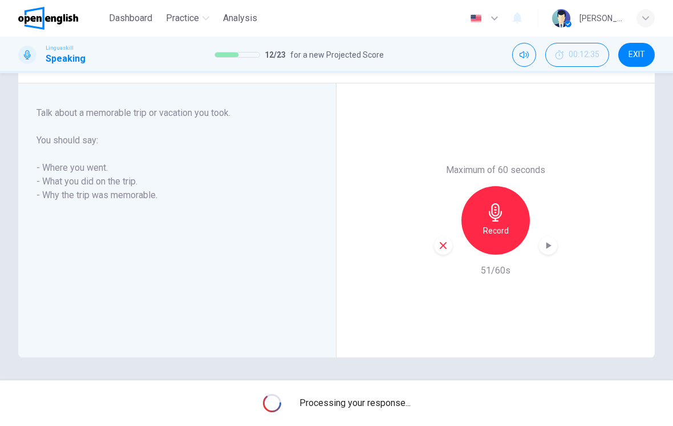
click at [551, 241] on icon "button" at bounding box center [548, 245] width 11 height 11
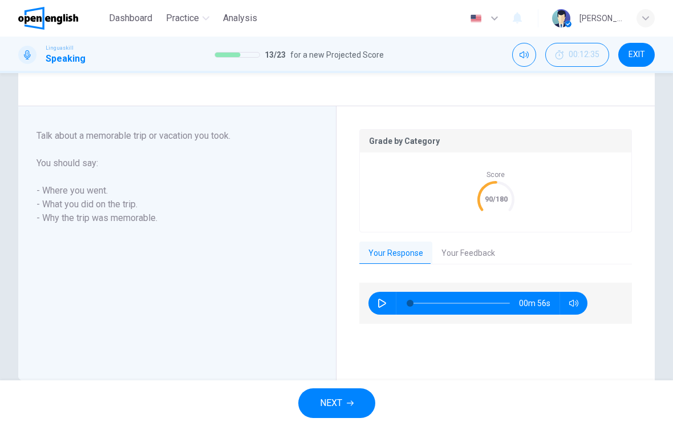
click at [467, 253] on button "Your Feedback" at bounding box center [468, 253] width 72 height 24
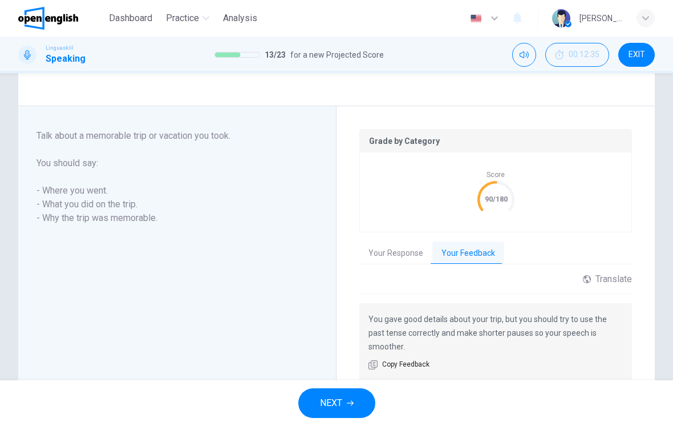
click at [339, 394] on button "NEXT" at bounding box center [336, 403] width 77 height 30
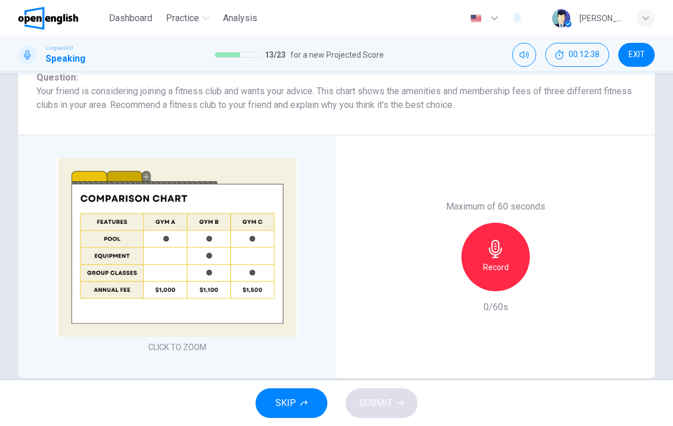
scroll to position [228, 0]
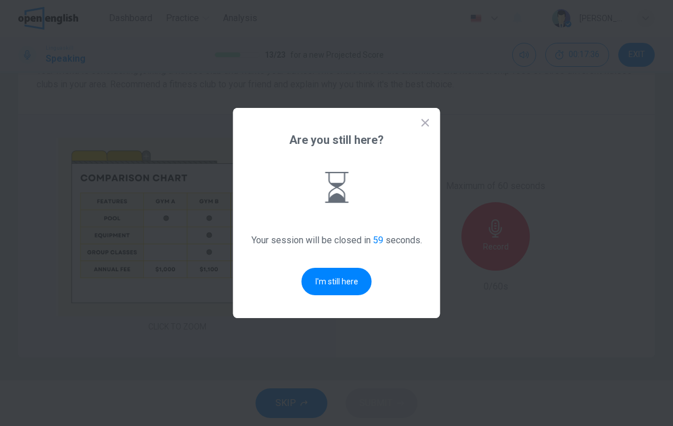
click at [349, 278] on button "I'm still here" at bounding box center [337, 281] width 70 height 27
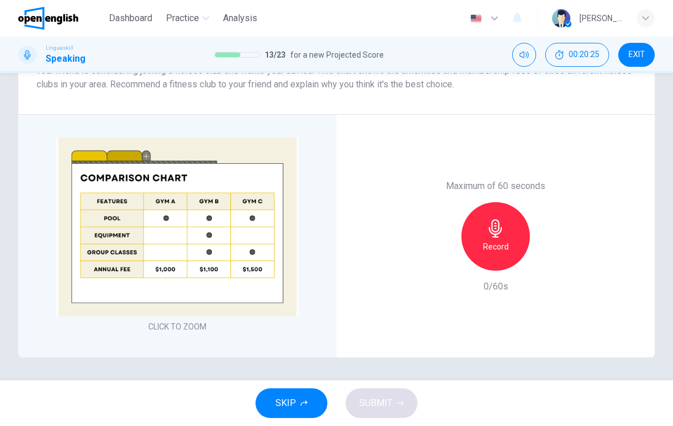
scroll to position [193, 0]
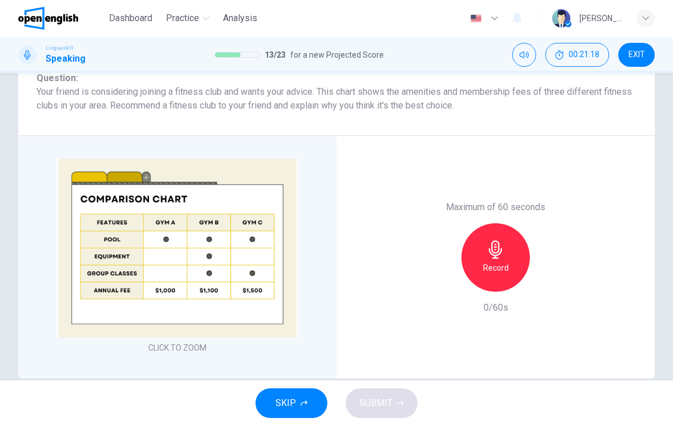
click at [500, 258] on icon "button" at bounding box center [495, 249] width 13 height 18
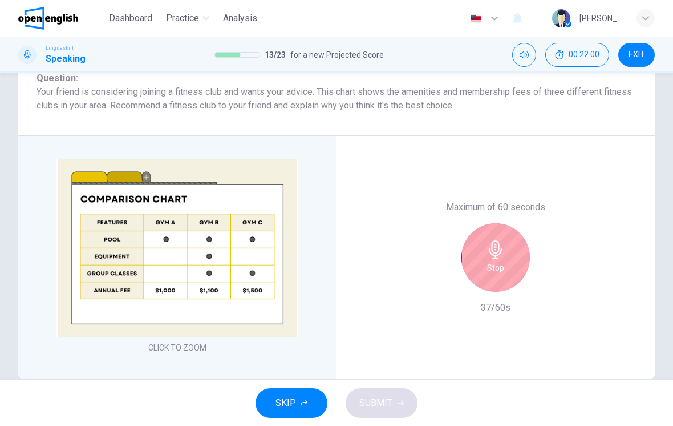
click at [496, 258] on icon "button" at bounding box center [495, 249] width 13 height 18
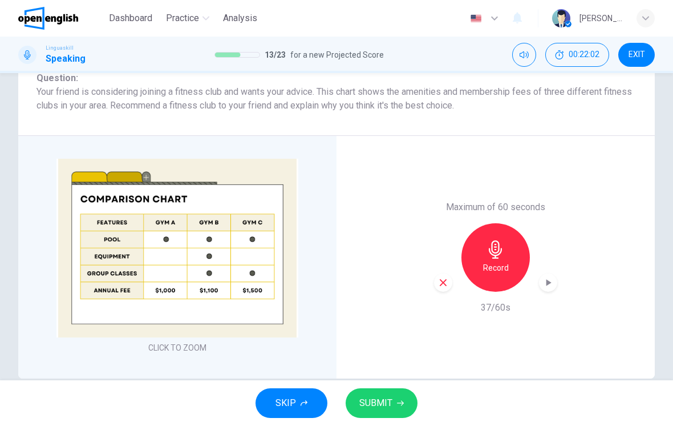
click at [392, 399] on button "SUBMIT" at bounding box center [382, 403] width 72 height 30
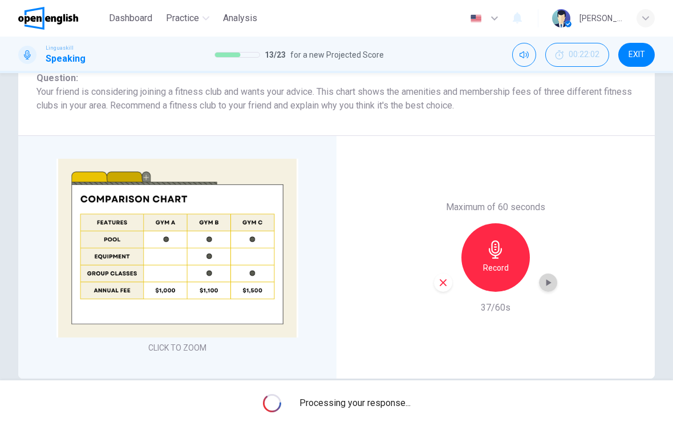
click at [543, 288] on icon "button" at bounding box center [548, 282] width 11 height 11
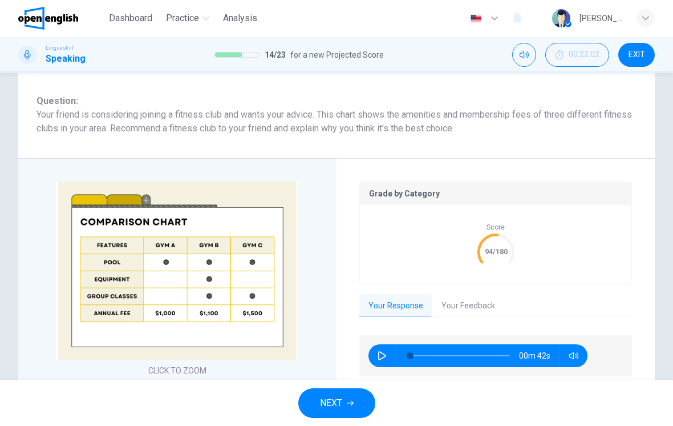
scroll to position [250, 0]
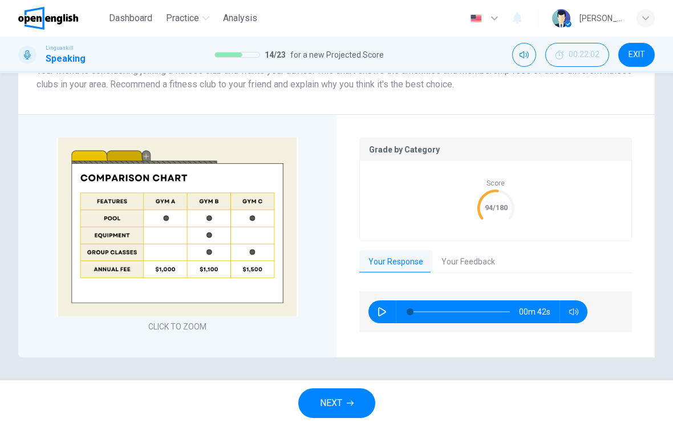
click at [465, 266] on button "Your Feedback" at bounding box center [468, 262] width 72 height 24
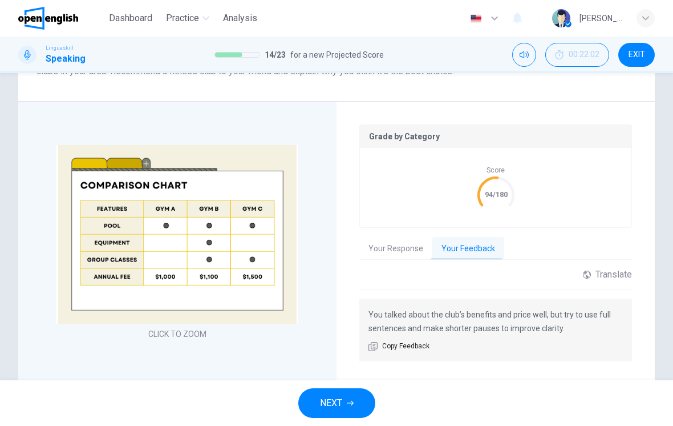
click at [343, 392] on button "NEXT" at bounding box center [336, 403] width 77 height 30
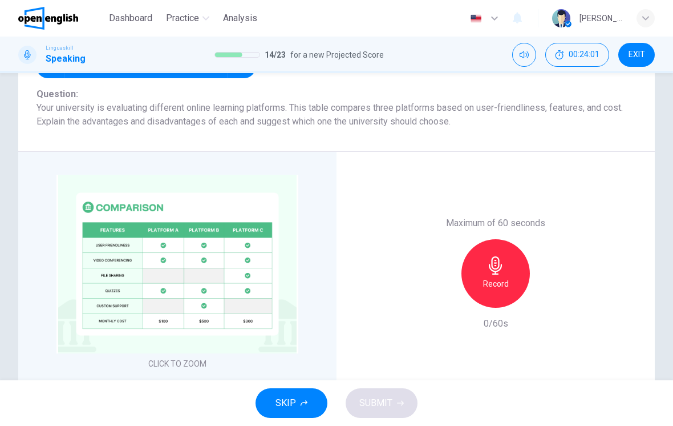
scroll to position [196, 0]
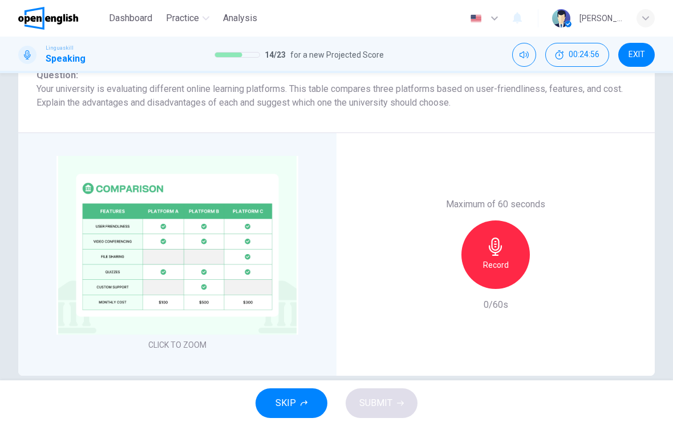
click at [489, 270] on div "Record" at bounding box center [496, 254] width 68 height 68
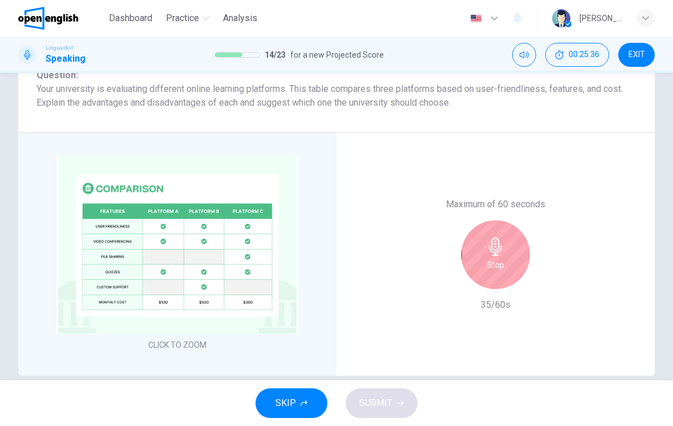
click at [495, 272] on h6 "Stop" at bounding box center [495, 265] width 17 height 14
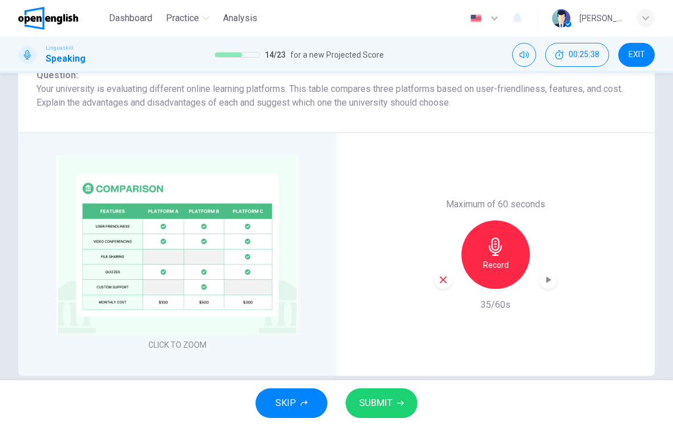
click at [545, 285] on icon "button" at bounding box center [548, 279] width 11 height 11
click at [383, 403] on span "SUBMIT" at bounding box center [375, 403] width 33 height 16
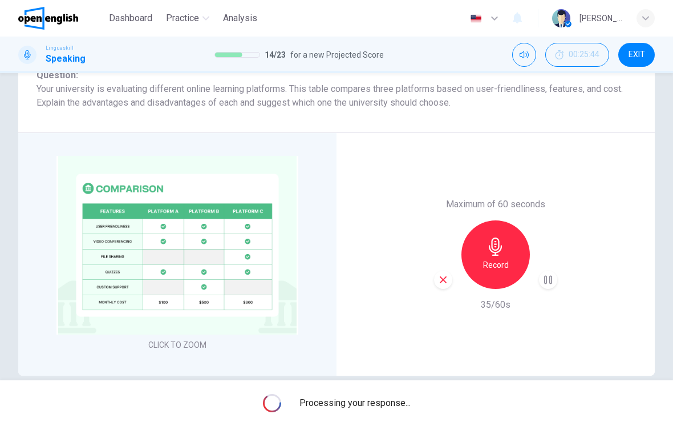
click at [389, 401] on span "Processing your response..." at bounding box center [354, 403] width 111 height 14
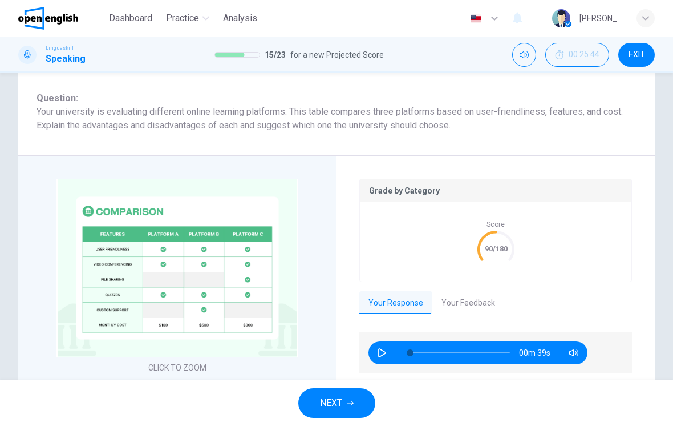
scroll to position [257, 0]
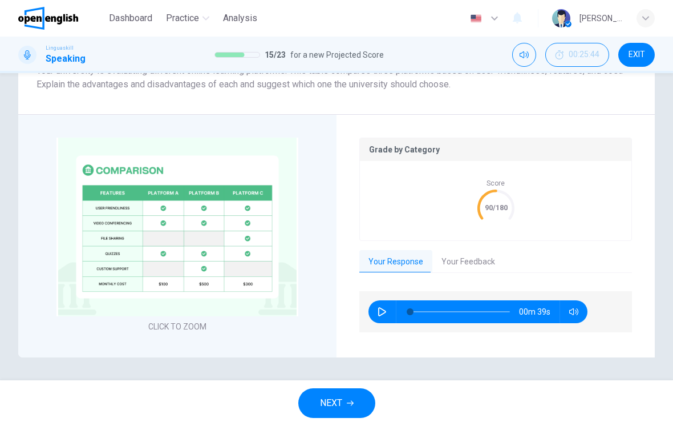
click at [461, 256] on button "Your Feedback" at bounding box center [468, 262] width 72 height 24
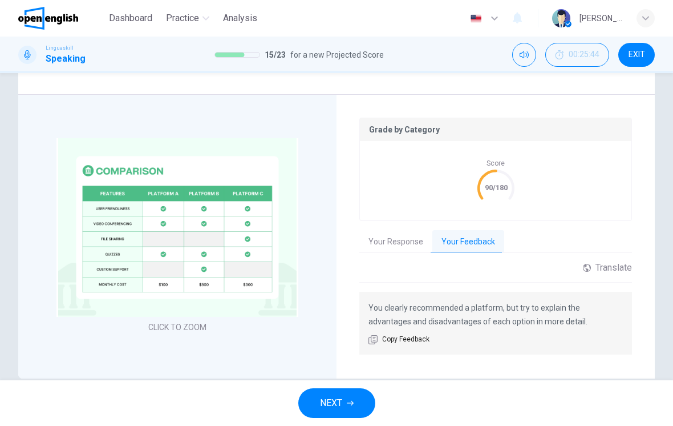
scroll to position [251, 0]
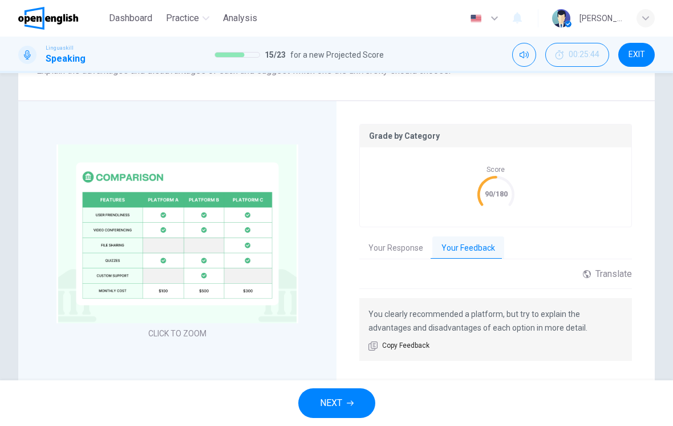
click at [329, 396] on span "NEXT" at bounding box center [331, 403] width 22 height 16
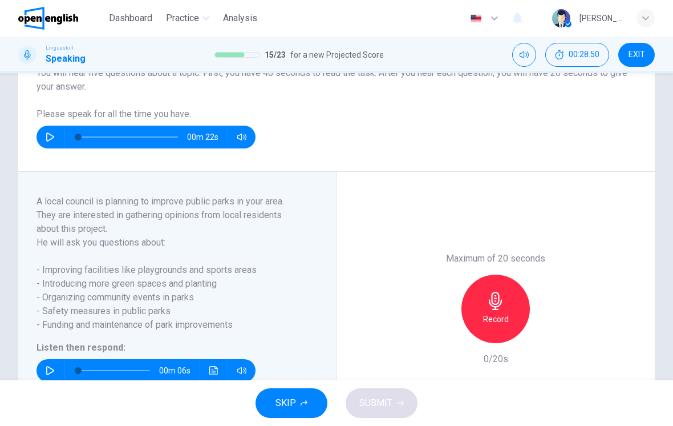
scroll to position [106, 0]
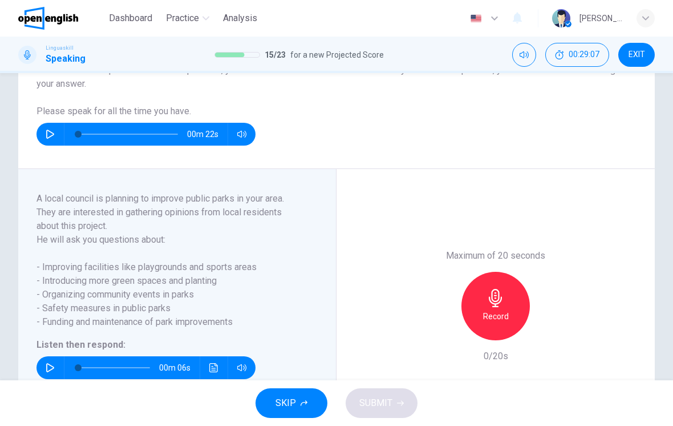
click at [489, 307] on div "Record" at bounding box center [496, 306] width 68 height 68
click at [550, 334] on icon "button" at bounding box center [548, 330] width 11 height 11
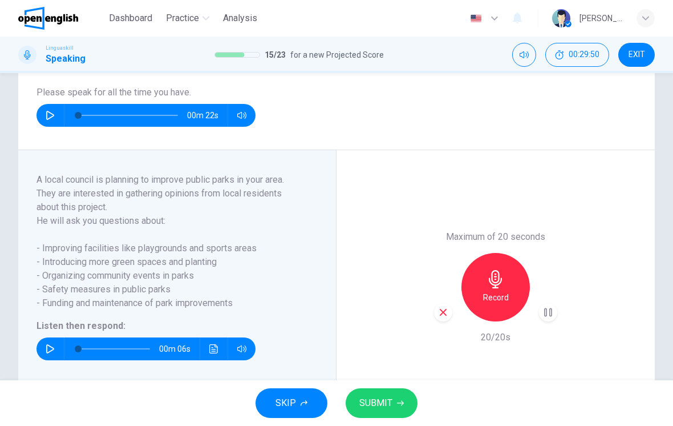
scroll to position [132, 0]
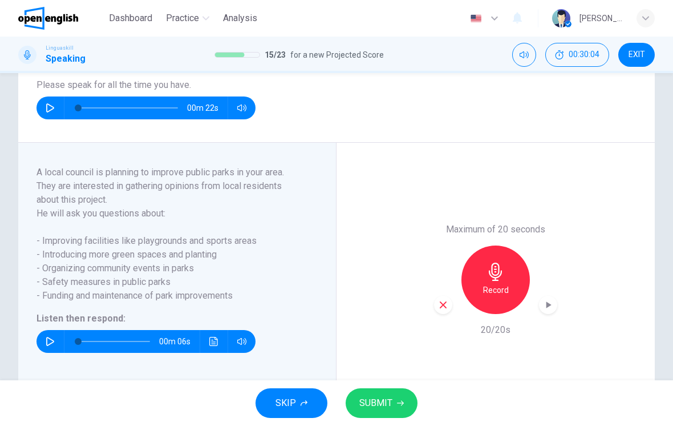
click at [394, 406] on button "SUBMIT" at bounding box center [382, 403] width 72 height 30
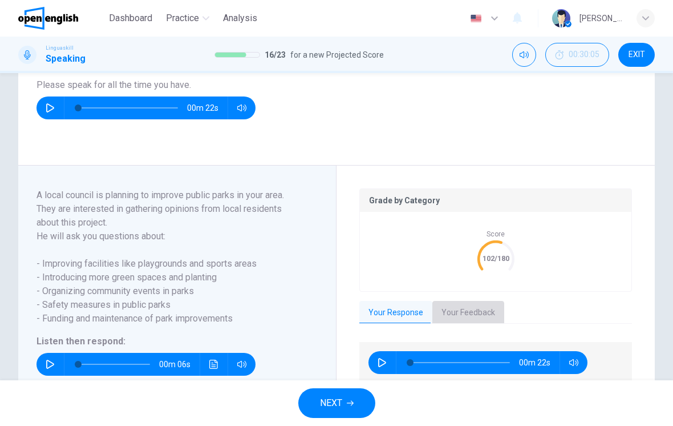
click at [460, 310] on button "Your Feedback" at bounding box center [468, 313] width 72 height 24
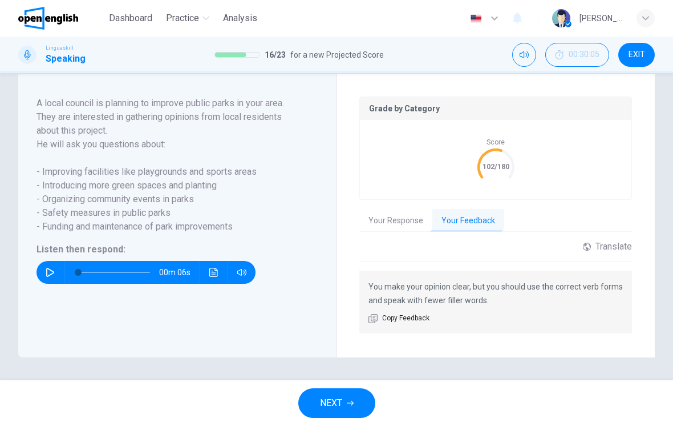
scroll to position [223, 0]
click at [343, 397] on button "NEXT" at bounding box center [336, 403] width 77 height 30
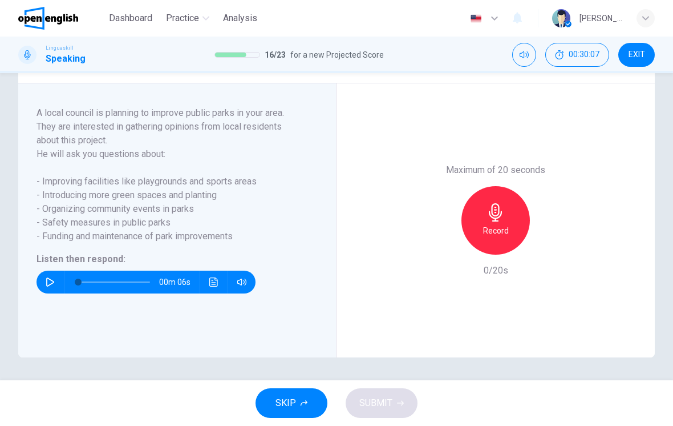
scroll to position [191, 0]
click at [486, 226] on h6 "Record" at bounding box center [496, 231] width 26 height 14
click at [390, 404] on span "SUBMIT" at bounding box center [375, 403] width 33 height 16
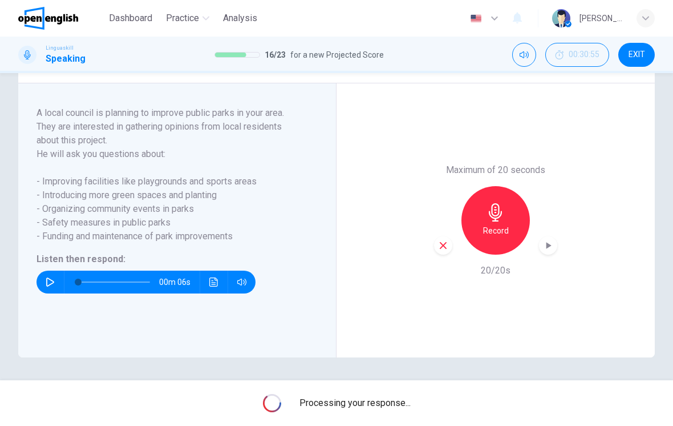
click at [556, 249] on div "button" at bounding box center [548, 245] width 18 height 18
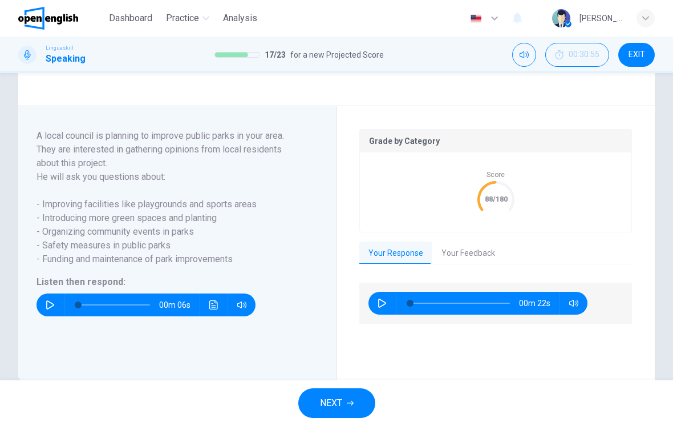
click at [353, 406] on icon "button" at bounding box center [350, 402] width 7 height 7
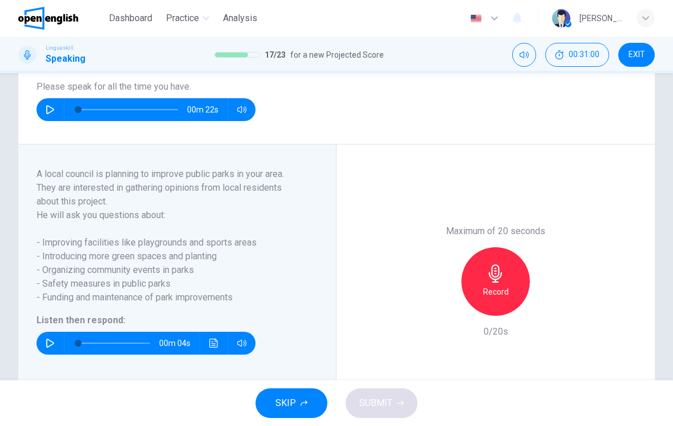
scroll to position [146, 0]
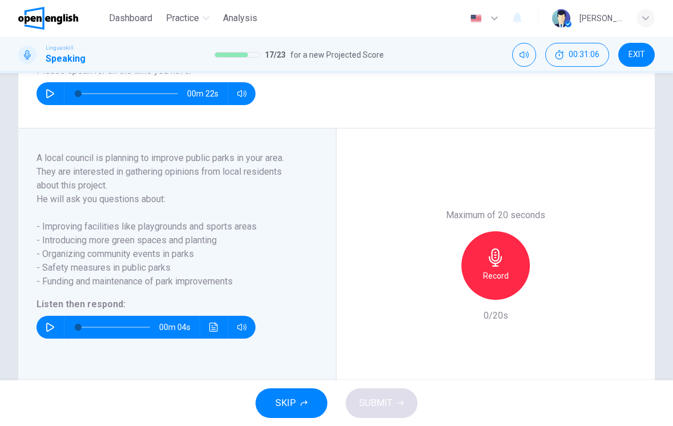
click at [508, 263] on div "Record" at bounding box center [496, 265] width 68 height 68
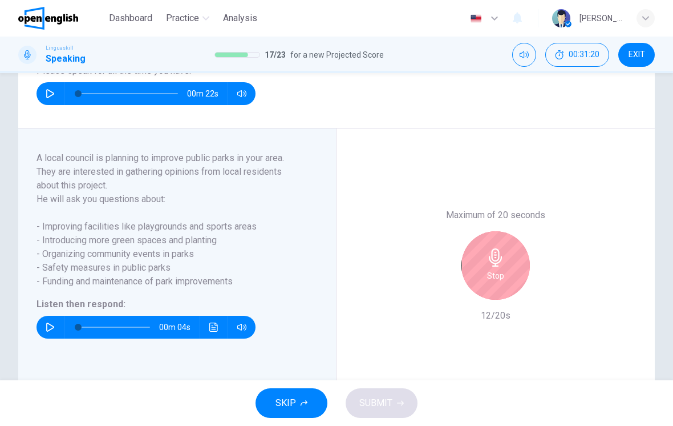
click at [501, 256] on icon "button" at bounding box center [495, 257] width 13 height 18
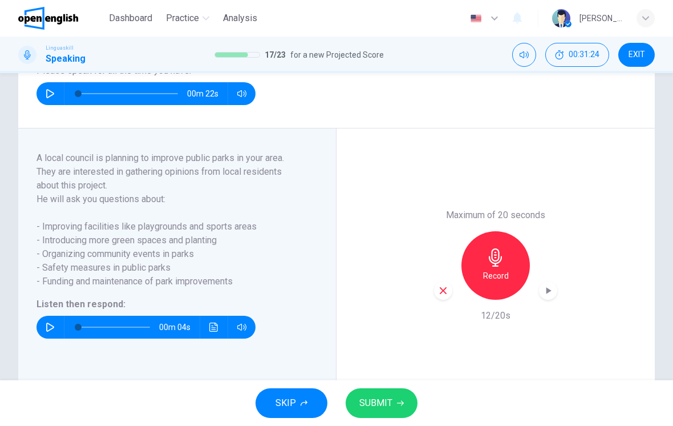
click at [392, 400] on button "SUBMIT" at bounding box center [382, 403] width 72 height 30
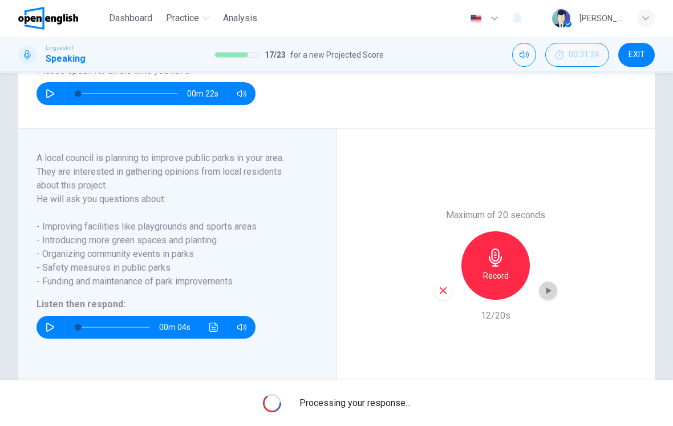
click at [551, 292] on icon "button" at bounding box center [548, 290] width 11 height 11
click at [544, 292] on icon "button" at bounding box center [548, 290] width 11 height 11
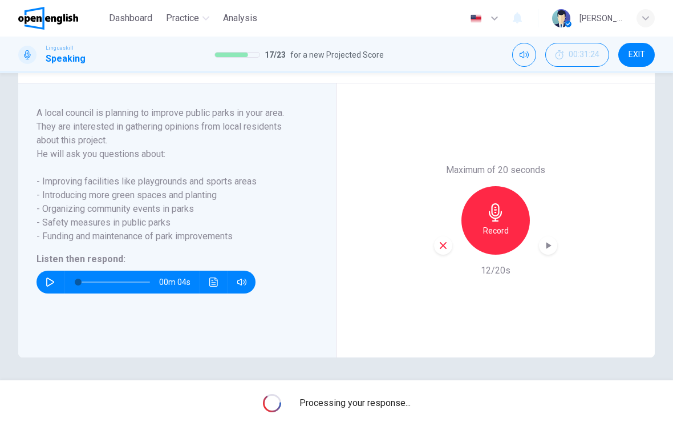
scroll to position [191, 0]
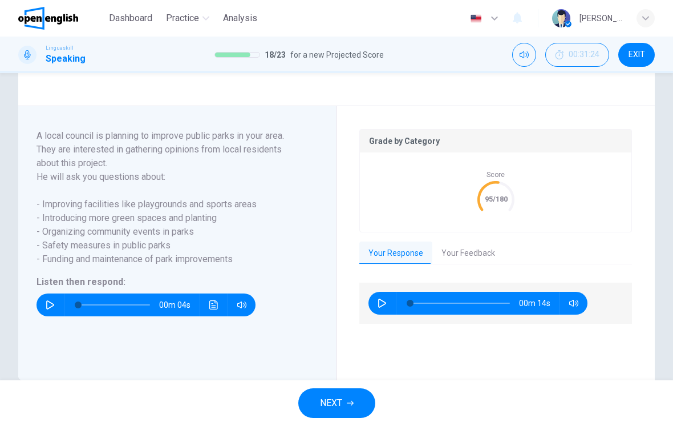
click at [483, 245] on button "Your Feedback" at bounding box center [468, 253] width 72 height 24
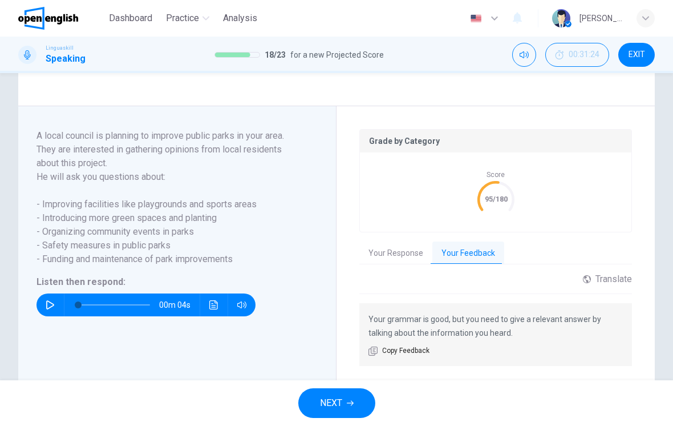
click at [334, 402] on span "NEXT" at bounding box center [331, 403] width 22 height 16
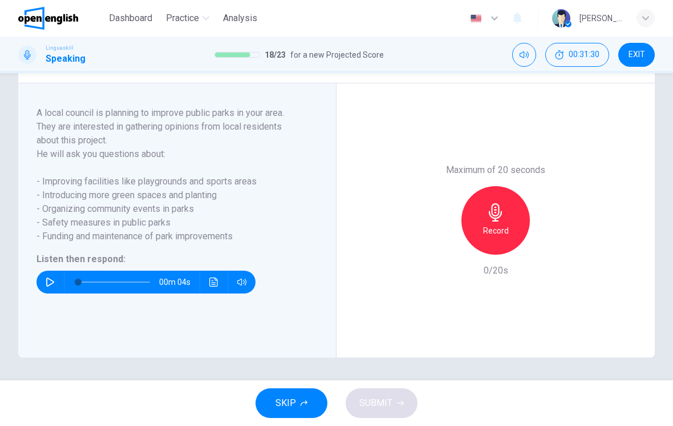
click at [498, 223] on div "Record" at bounding box center [496, 220] width 68 height 68
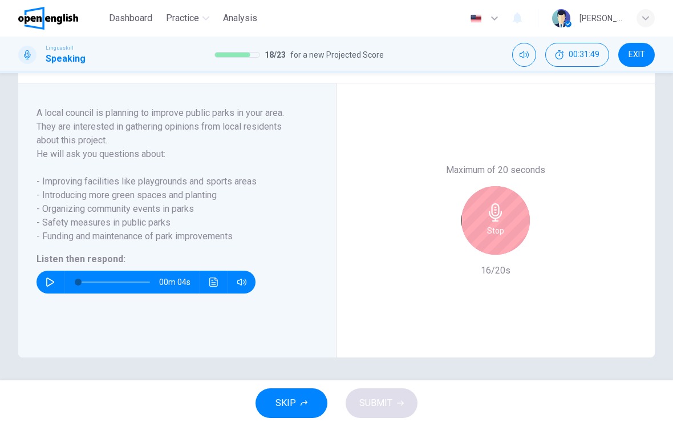
click at [499, 212] on icon "button" at bounding box center [495, 212] width 13 height 18
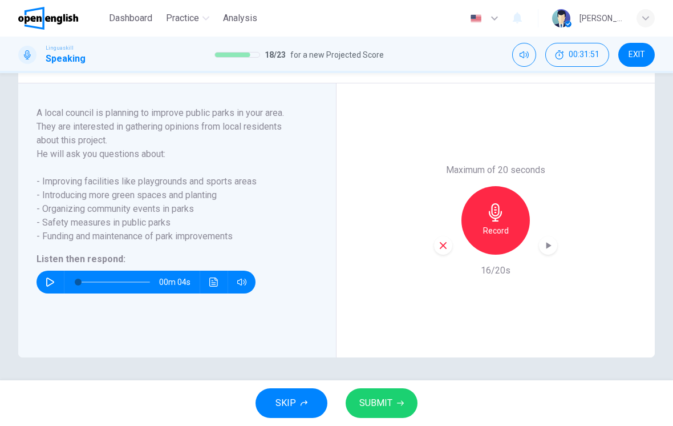
click at [391, 410] on span "SUBMIT" at bounding box center [375, 403] width 33 height 16
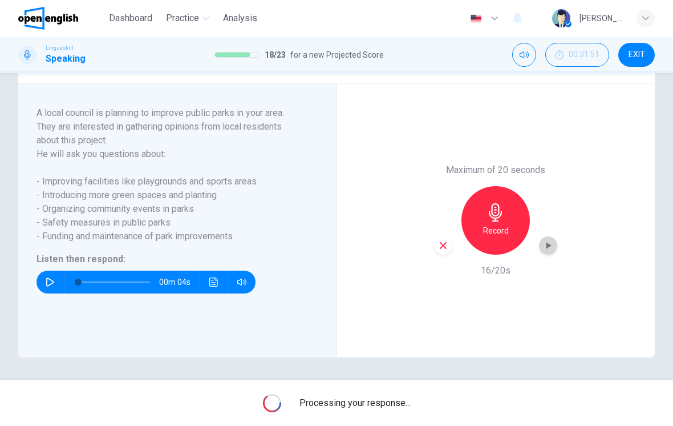
click at [548, 249] on icon "button" at bounding box center [548, 245] width 11 height 11
click at [555, 247] on div "button" at bounding box center [548, 245] width 18 height 18
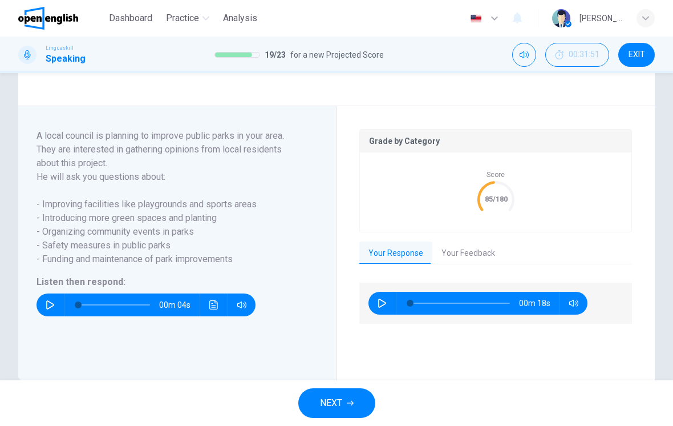
click at [488, 246] on button "Your Feedback" at bounding box center [468, 253] width 72 height 24
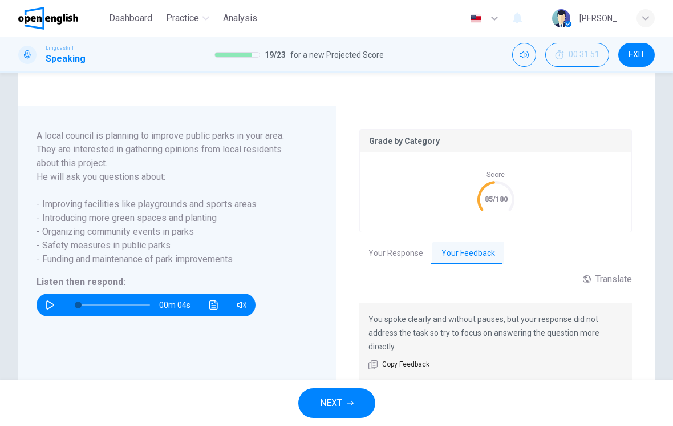
click at [349, 396] on button "NEXT" at bounding box center [336, 403] width 77 height 30
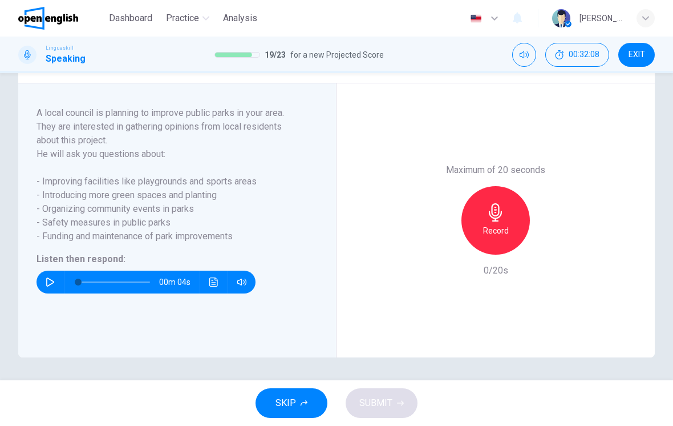
click at [508, 216] on div "Record" at bounding box center [496, 220] width 68 height 68
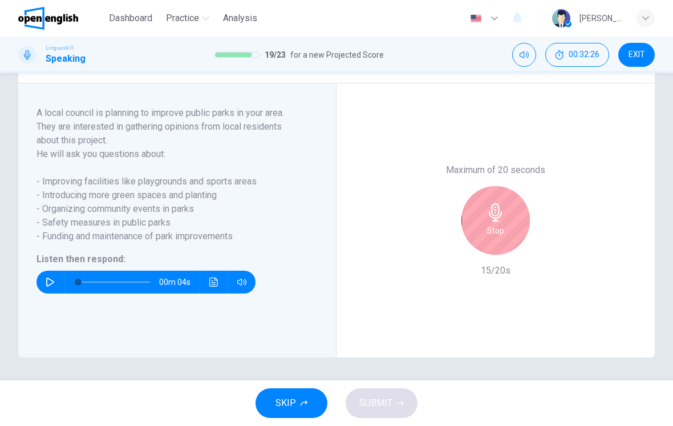
click at [501, 224] on h6 "Stop" at bounding box center [495, 231] width 17 height 14
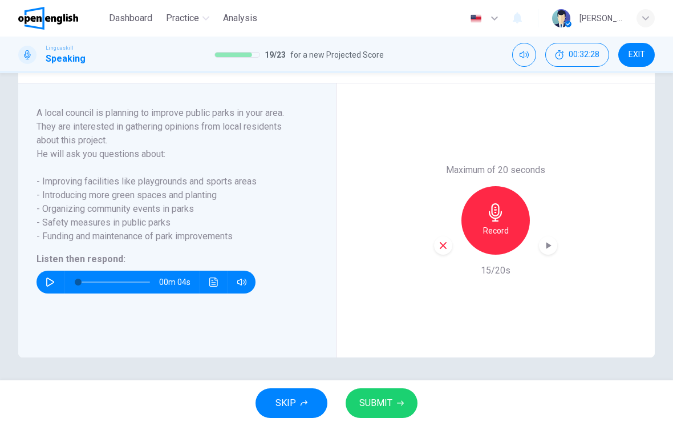
click at [396, 399] on button "SUBMIT" at bounding box center [382, 403] width 72 height 30
click at [550, 240] on icon "button" at bounding box center [548, 245] width 11 height 11
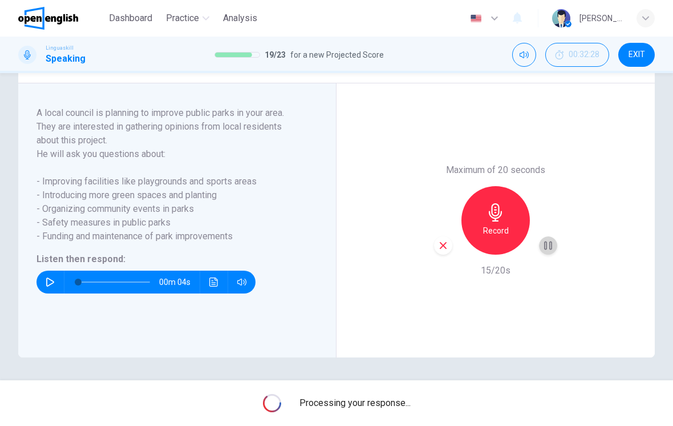
click at [553, 233] on div "Record" at bounding box center [495, 220] width 123 height 68
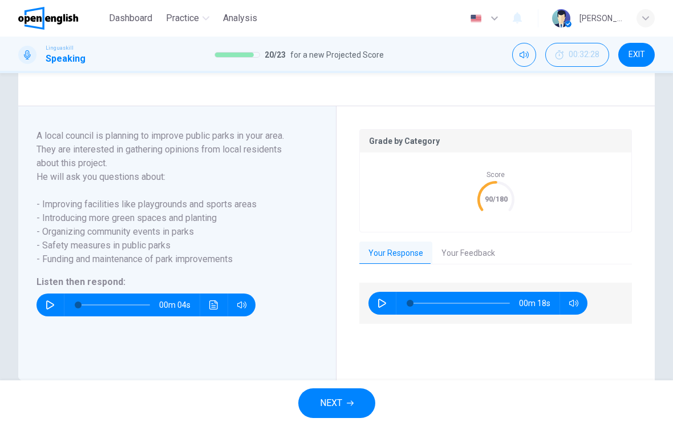
click at [467, 256] on button "Your Feedback" at bounding box center [468, 253] width 72 height 24
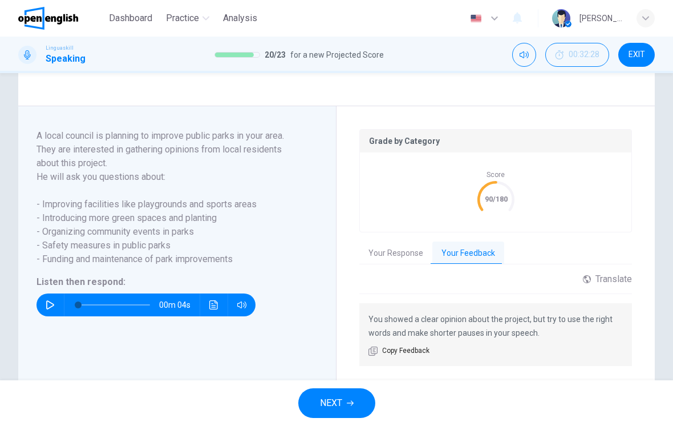
click at [342, 402] on span "NEXT" at bounding box center [331, 403] width 22 height 16
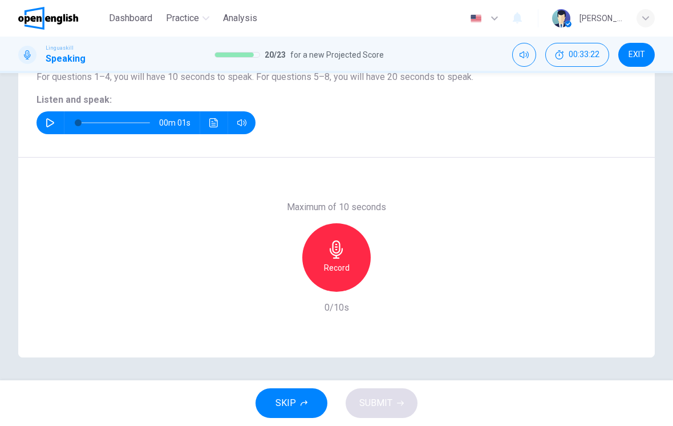
scroll to position [93, 0]
